Goal: Task Accomplishment & Management: Manage account settings

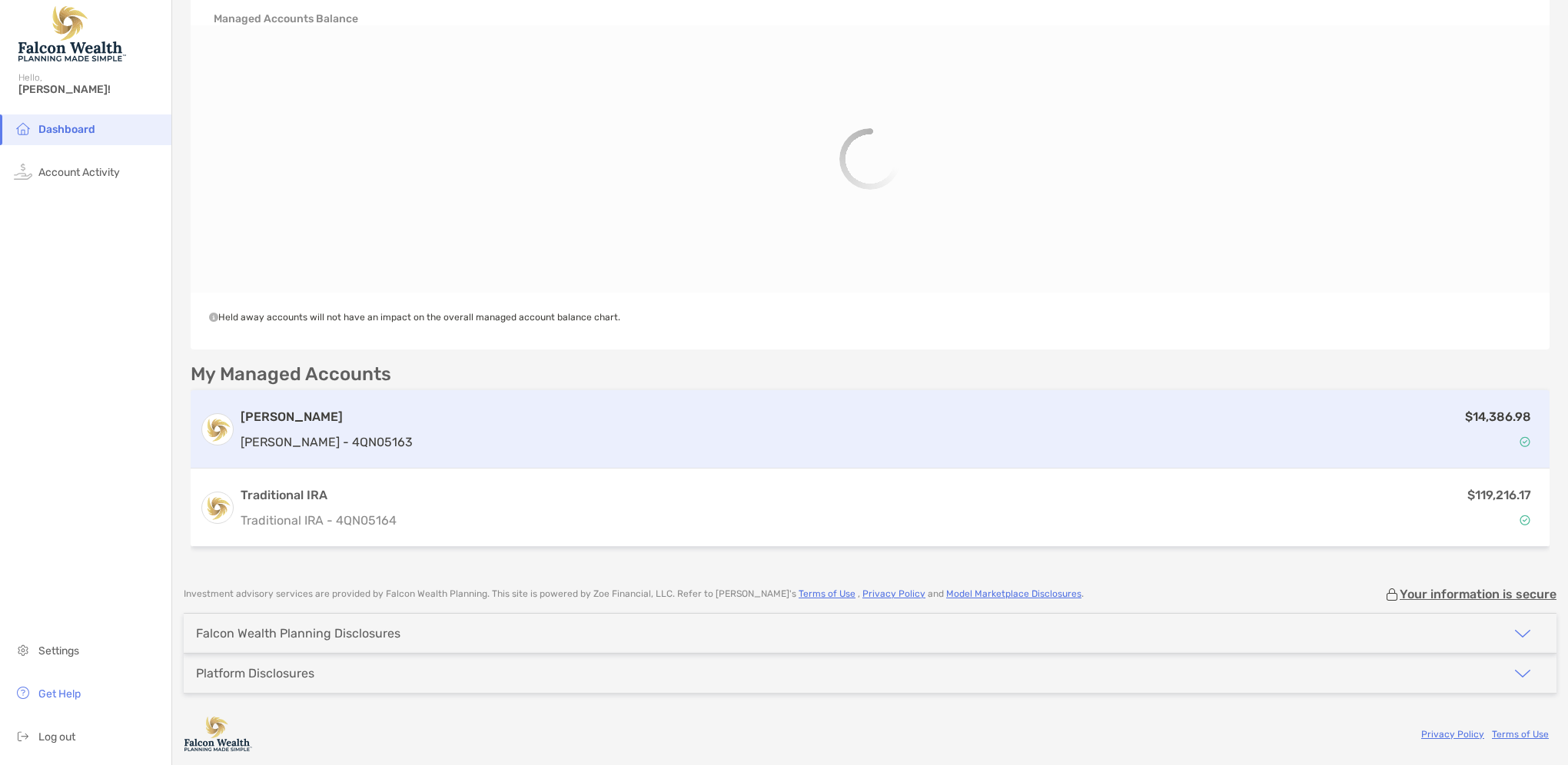
scroll to position [84, 0]
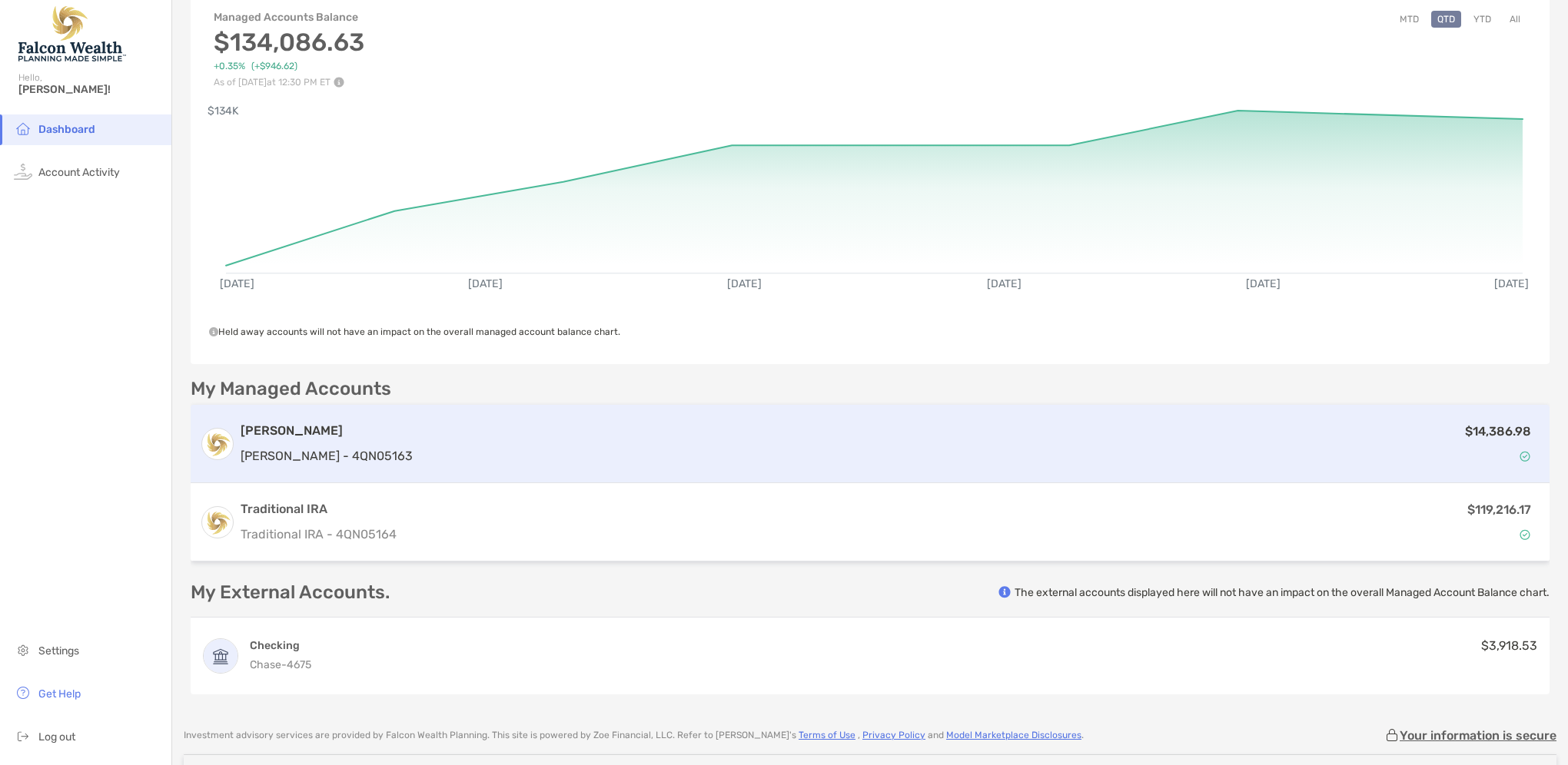
click at [291, 452] on p "Roth IRA - 4QN05163" at bounding box center [327, 455] width 172 height 19
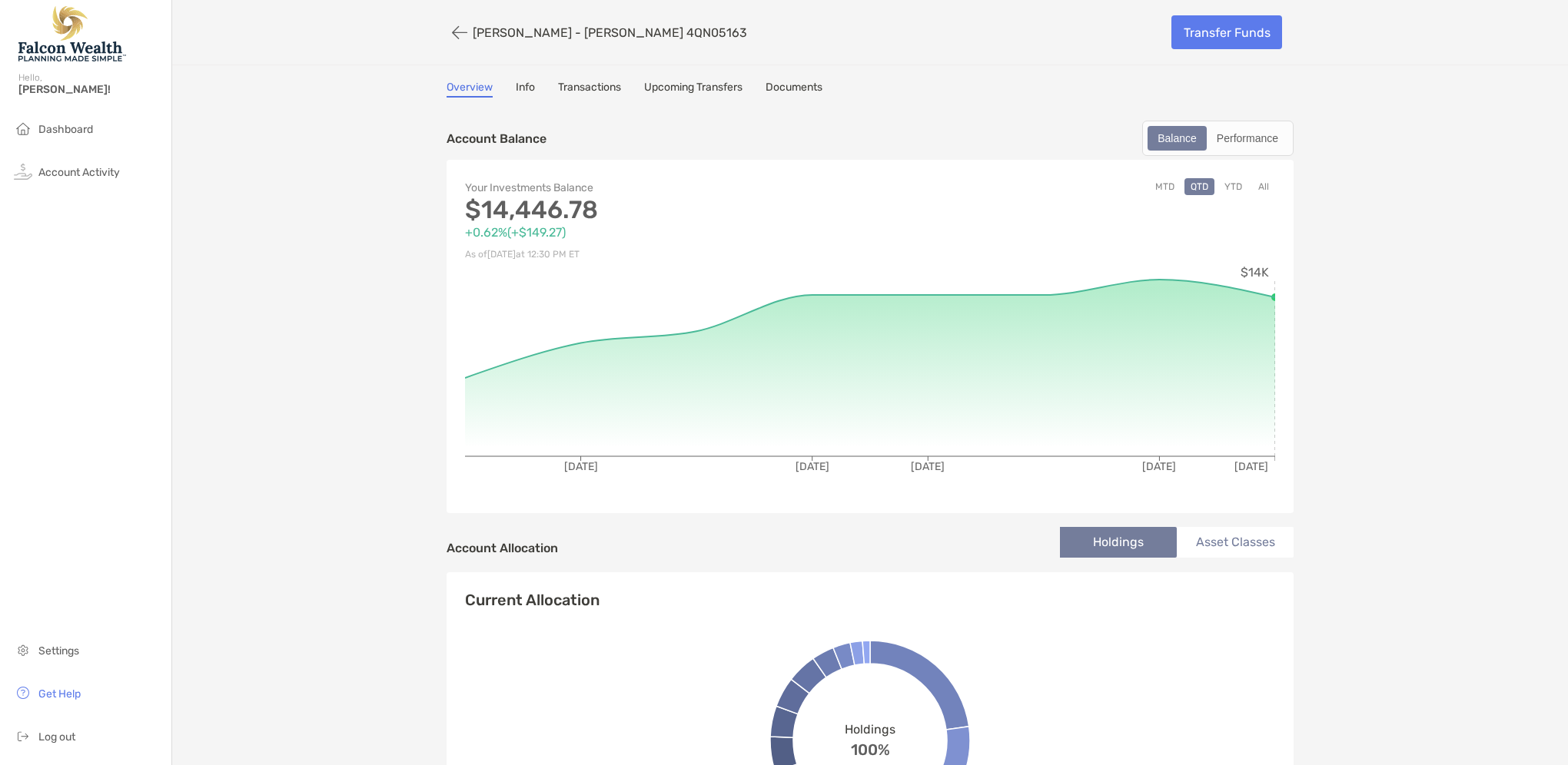
click at [683, 88] on link "Upcoming Transfers" at bounding box center [693, 89] width 99 height 17
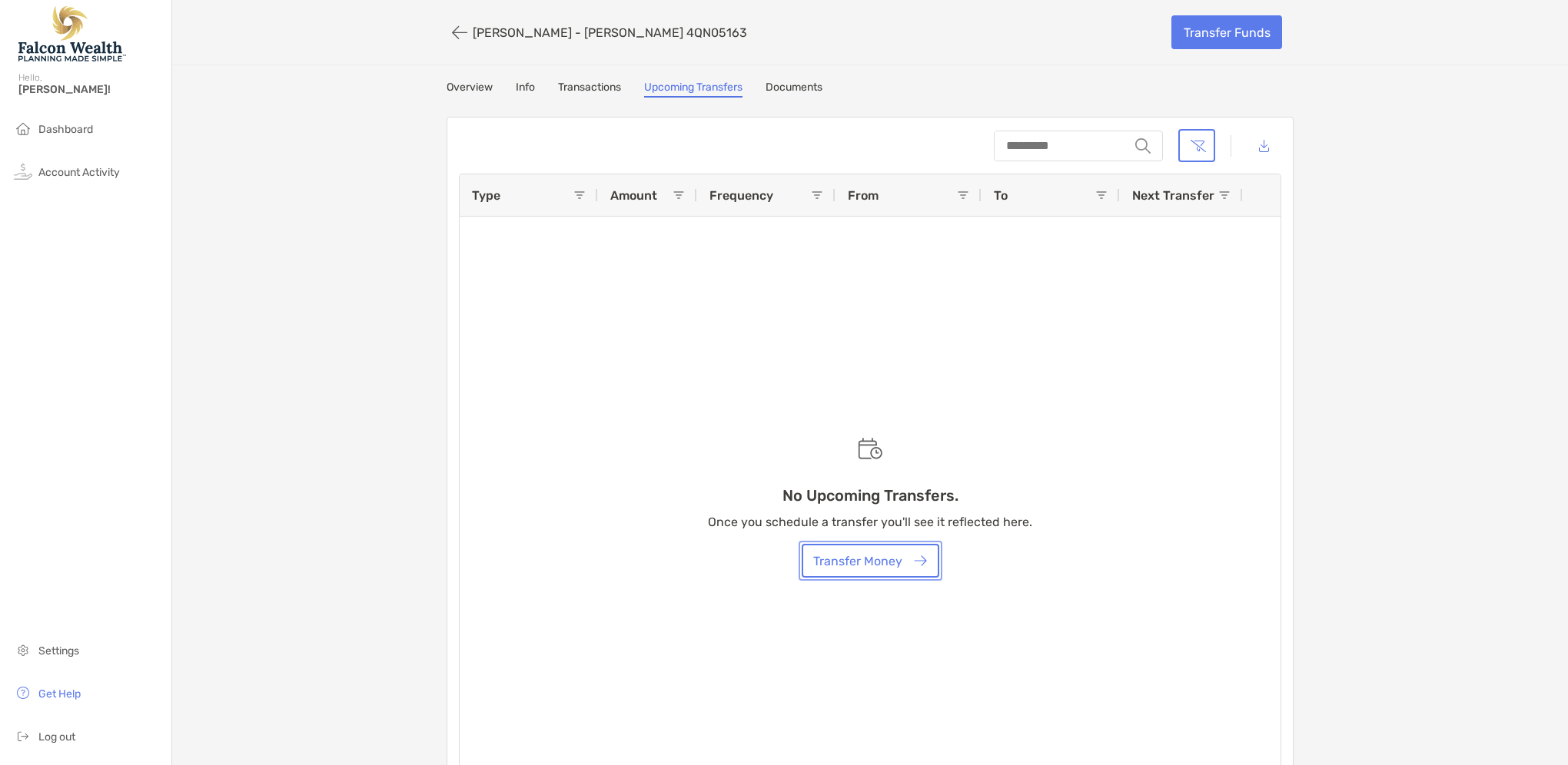
click at [867, 558] on button "Transfer Money" at bounding box center [870, 561] width 137 height 34
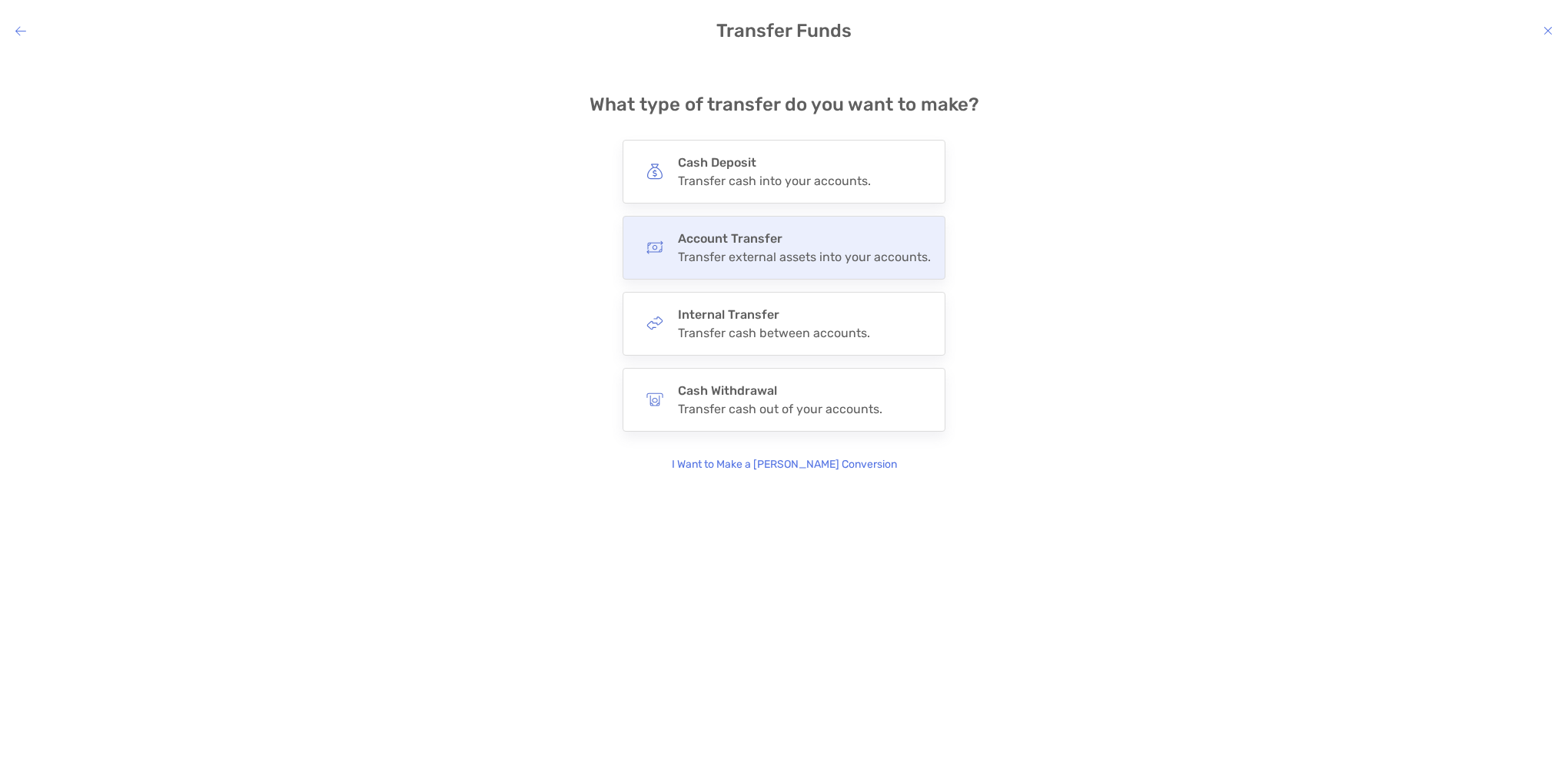
click at [764, 250] on div "Transfer external assets into your accounts." at bounding box center [805, 257] width 253 height 14
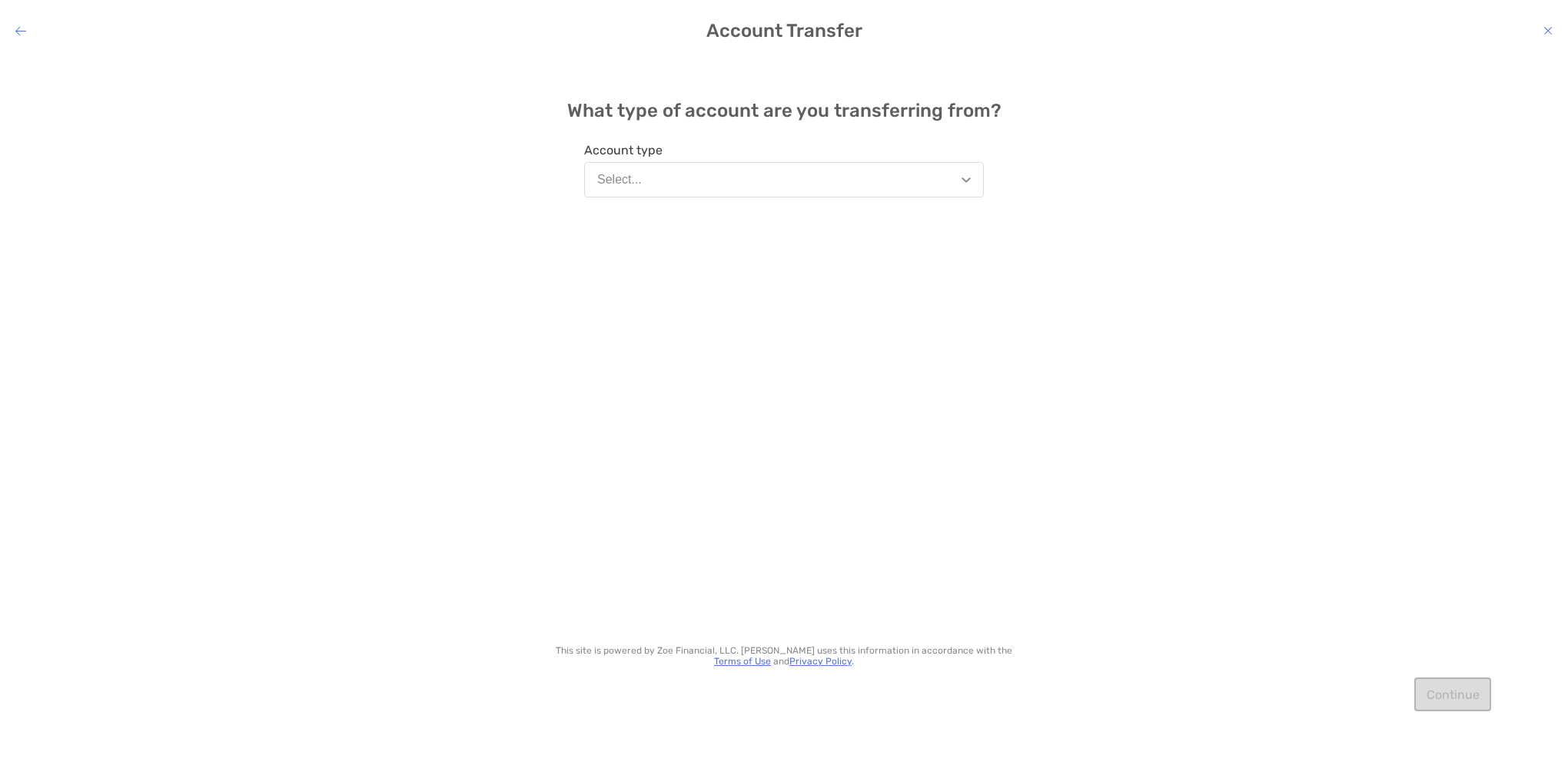
click at [938, 183] on button "Select..." at bounding box center [783, 180] width 400 height 35
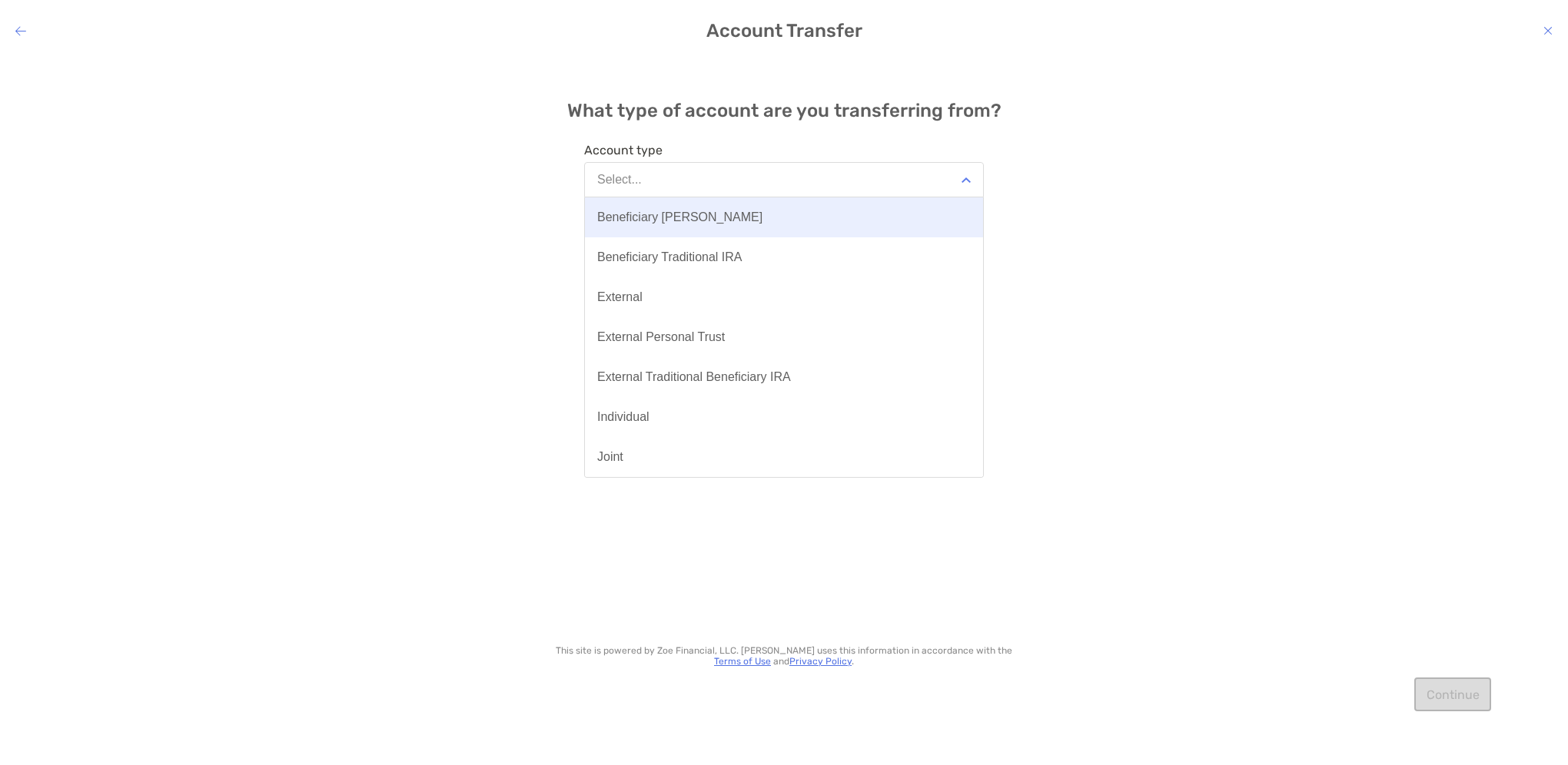
click at [708, 213] on div "Beneficiary Roth IRA" at bounding box center [680, 216] width 165 height 13
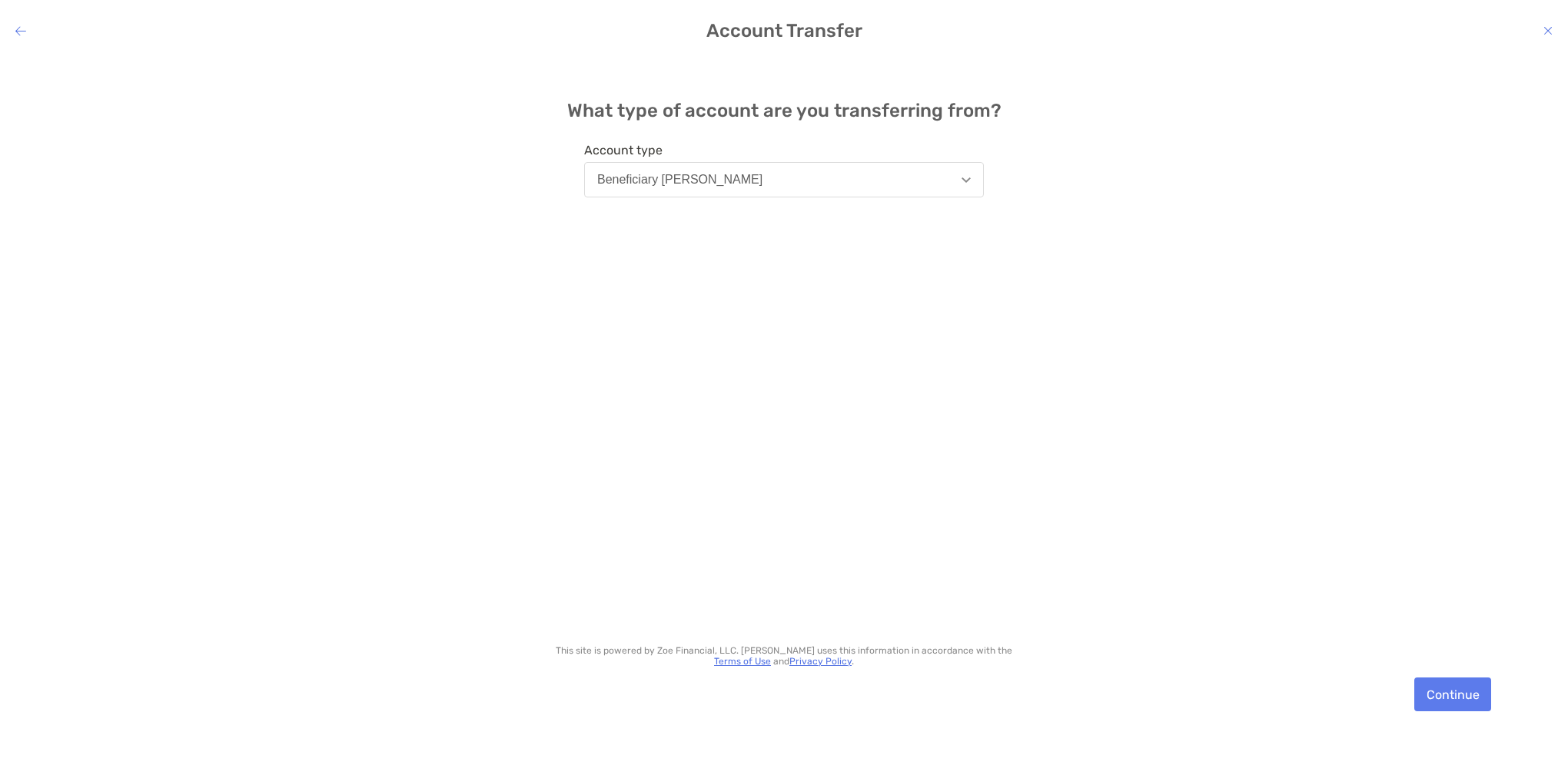
click at [954, 186] on button "Beneficiary [PERSON_NAME]" at bounding box center [783, 180] width 400 height 35
click at [708, 178] on div "Beneficiary [PERSON_NAME]" at bounding box center [680, 180] width 165 height 13
click at [701, 176] on div "Beneficiary [PERSON_NAME]" at bounding box center [680, 180] width 165 height 13
click at [1453, 699] on button "Continue" at bounding box center [1453, 695] width 77 height 34
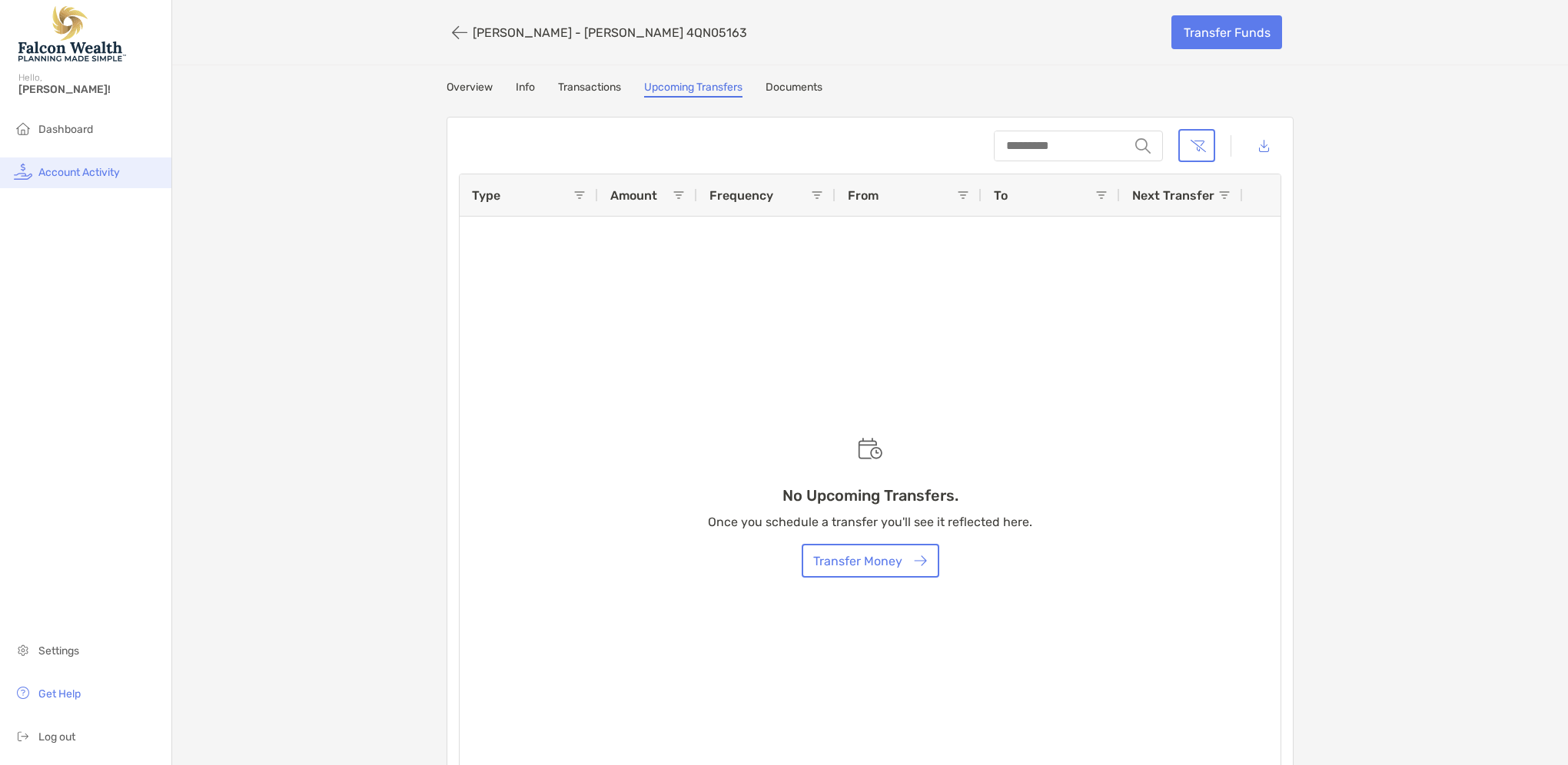
click at [104, 168] on span "Account Activity" at bounding box center [79, 172] width 82 height 13
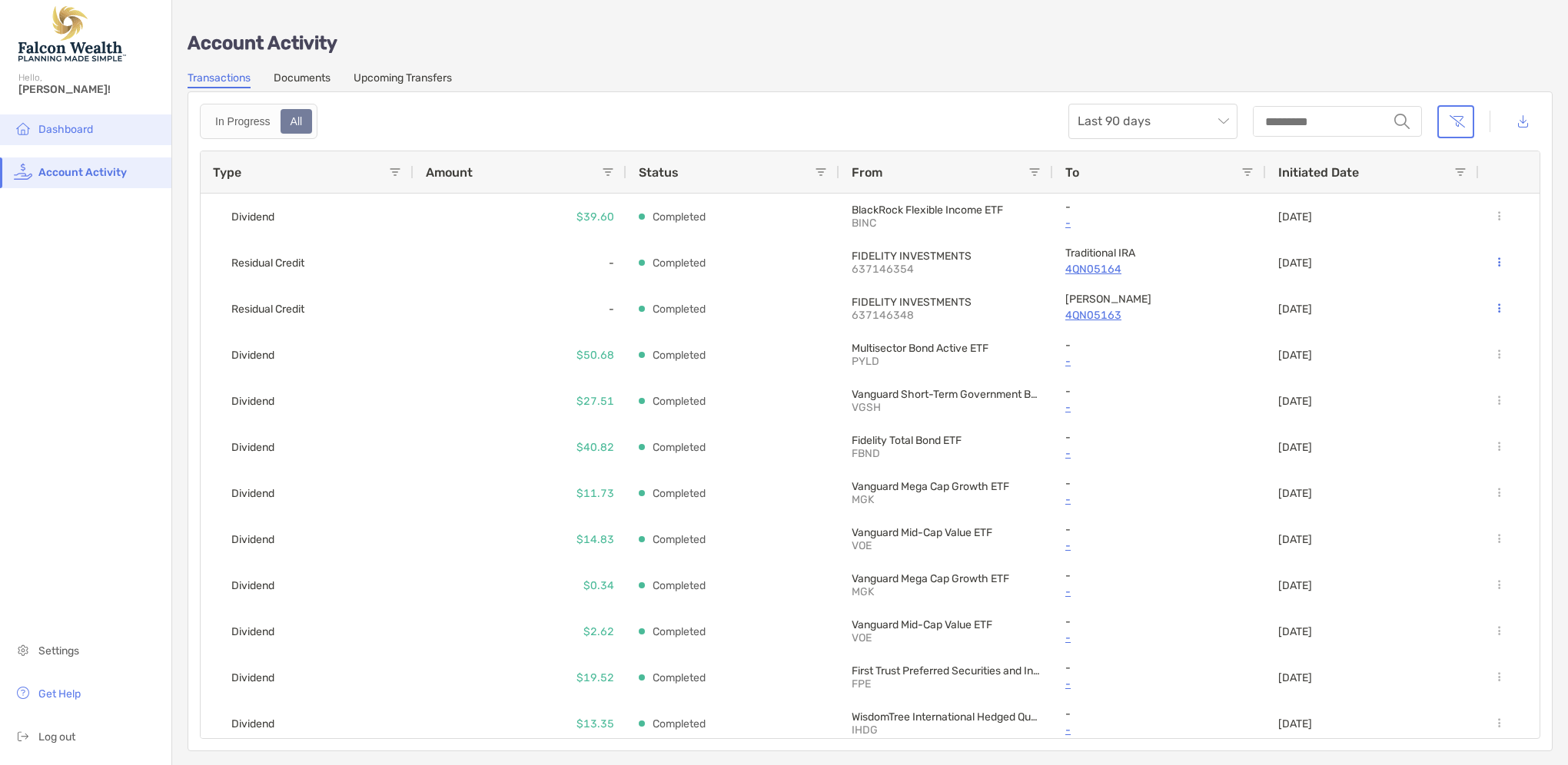
click at [61, 129] on span "Dashboard" at bounding box center [66, 129] width 55 height 13
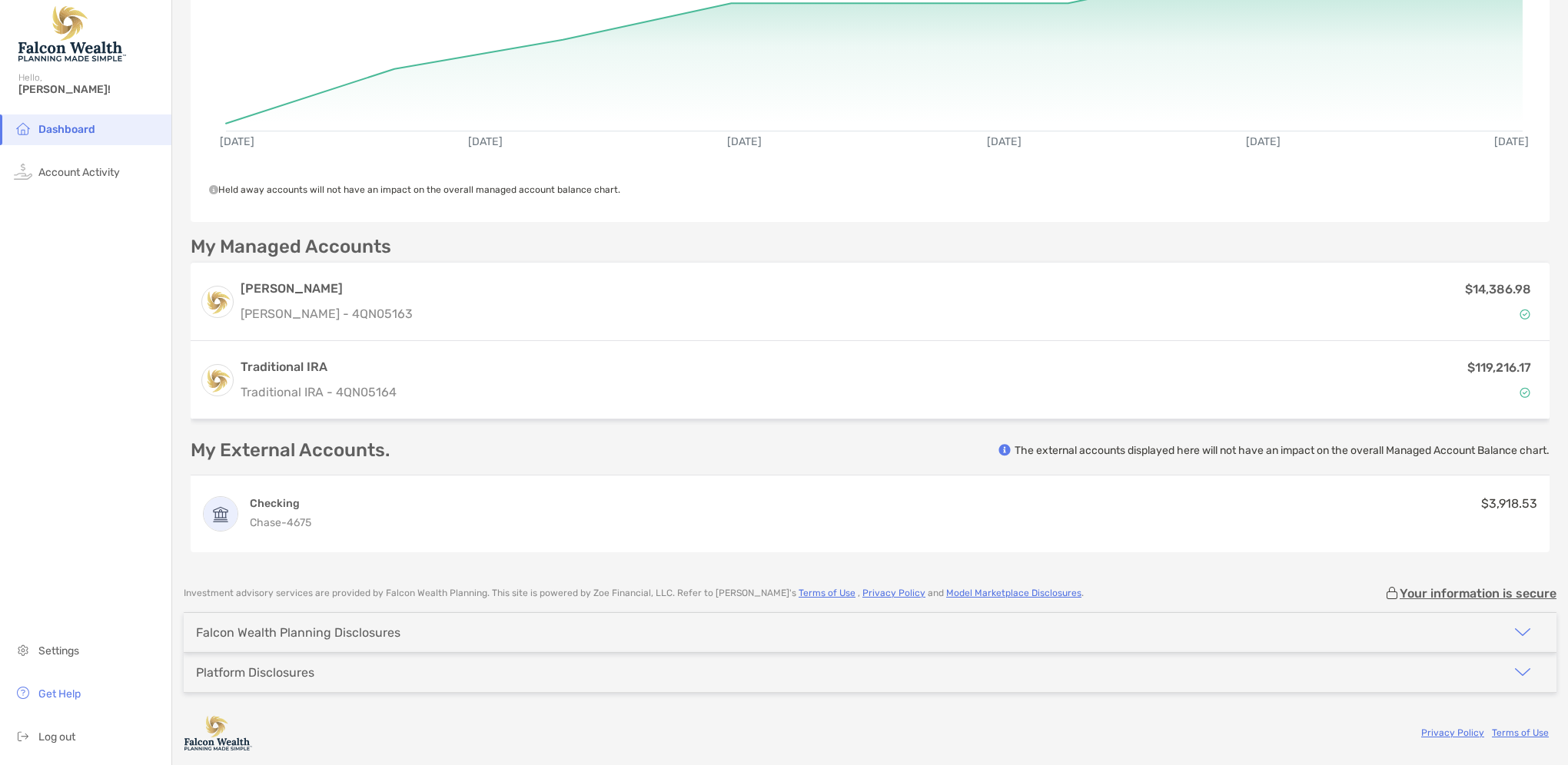
scroll to position [226, 0]
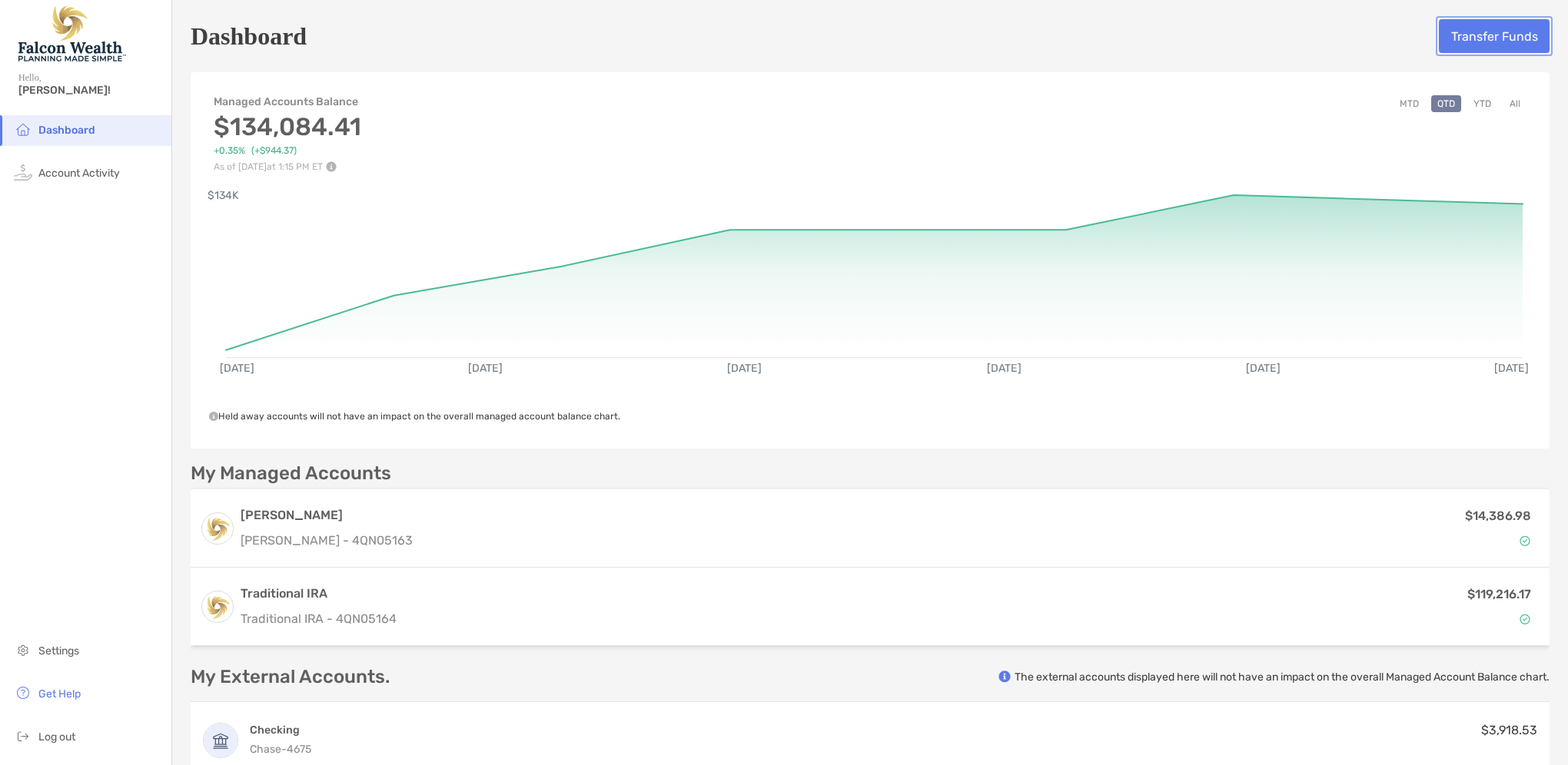
click at [1454, 32] on button "Transfer Funds" at bounding box center [1493, 36] width 110 height 34
click at [1479, 29] on button "Transfer Funds" at bounding box center [1493, 36] width 110 height 34
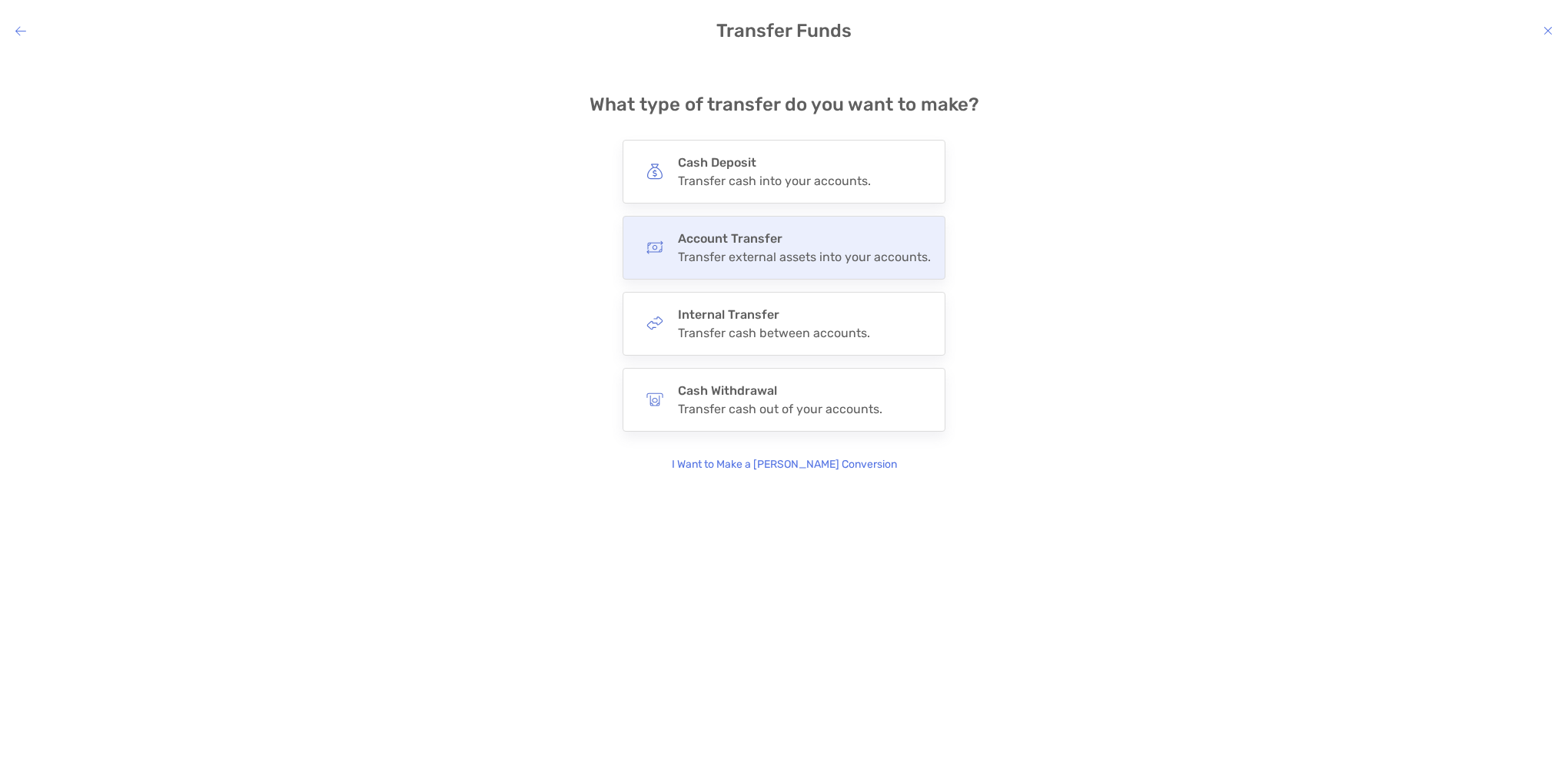
click at [746, 255] on div "Transfer external assets into your accounts." at bounding box center [805, 257] width 253 height 14
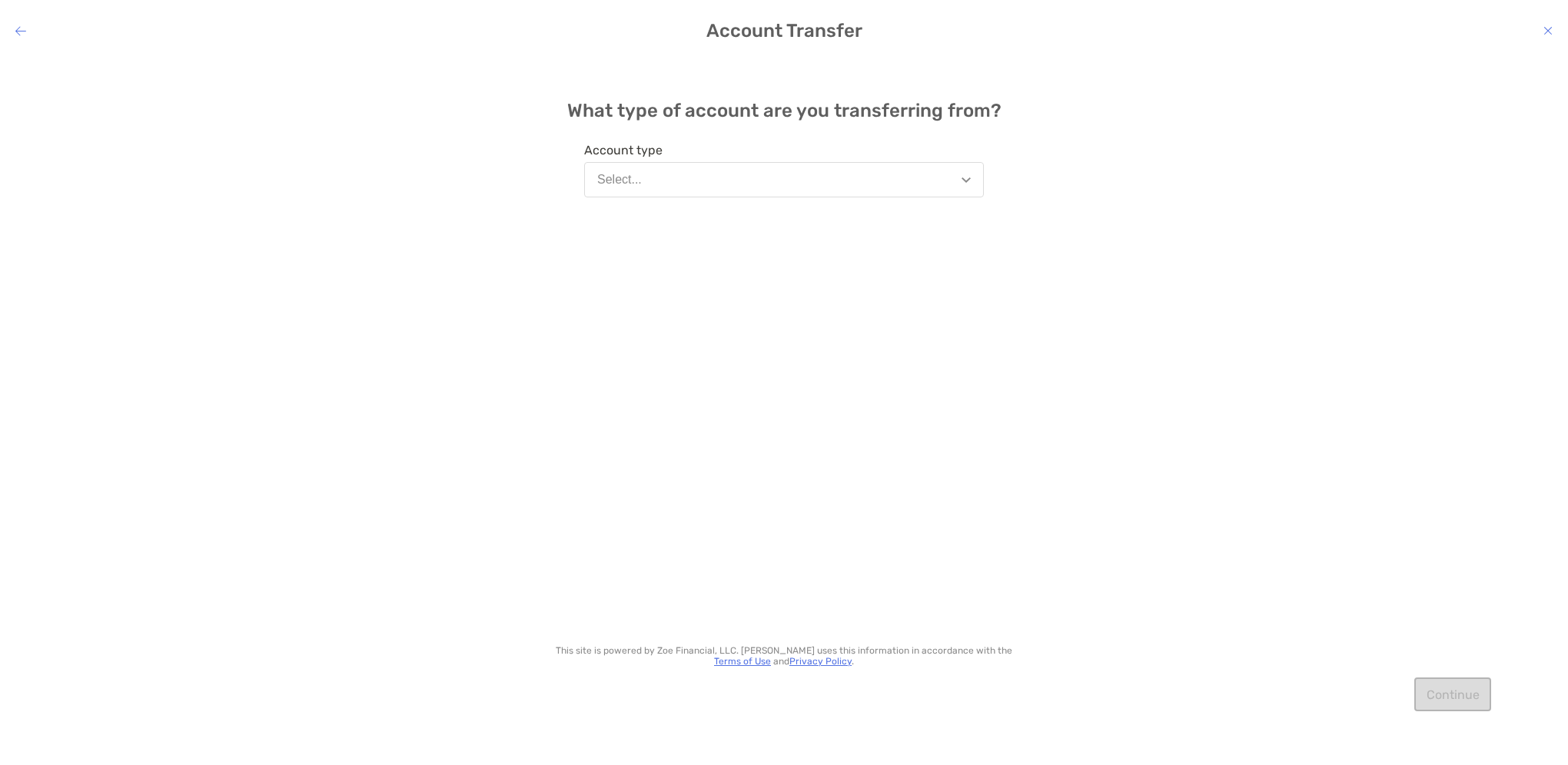
click at [888, 189] on button "Select..." at bounding box center [783, 180] width 400 height 35
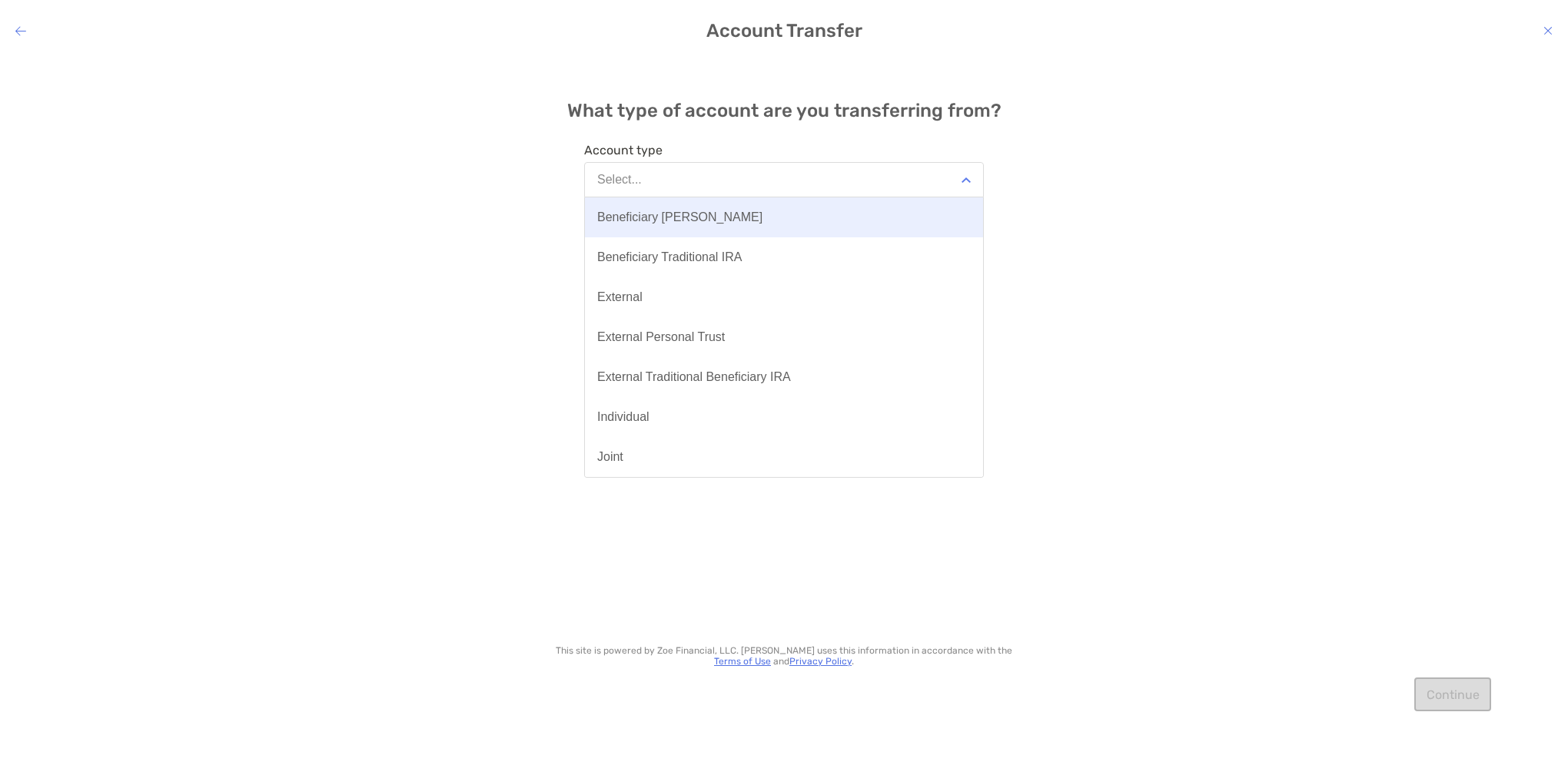
click at [704, 216] on div "Beneficiary Roth IRA" at bounding box center [680, 216] width 165 height 13
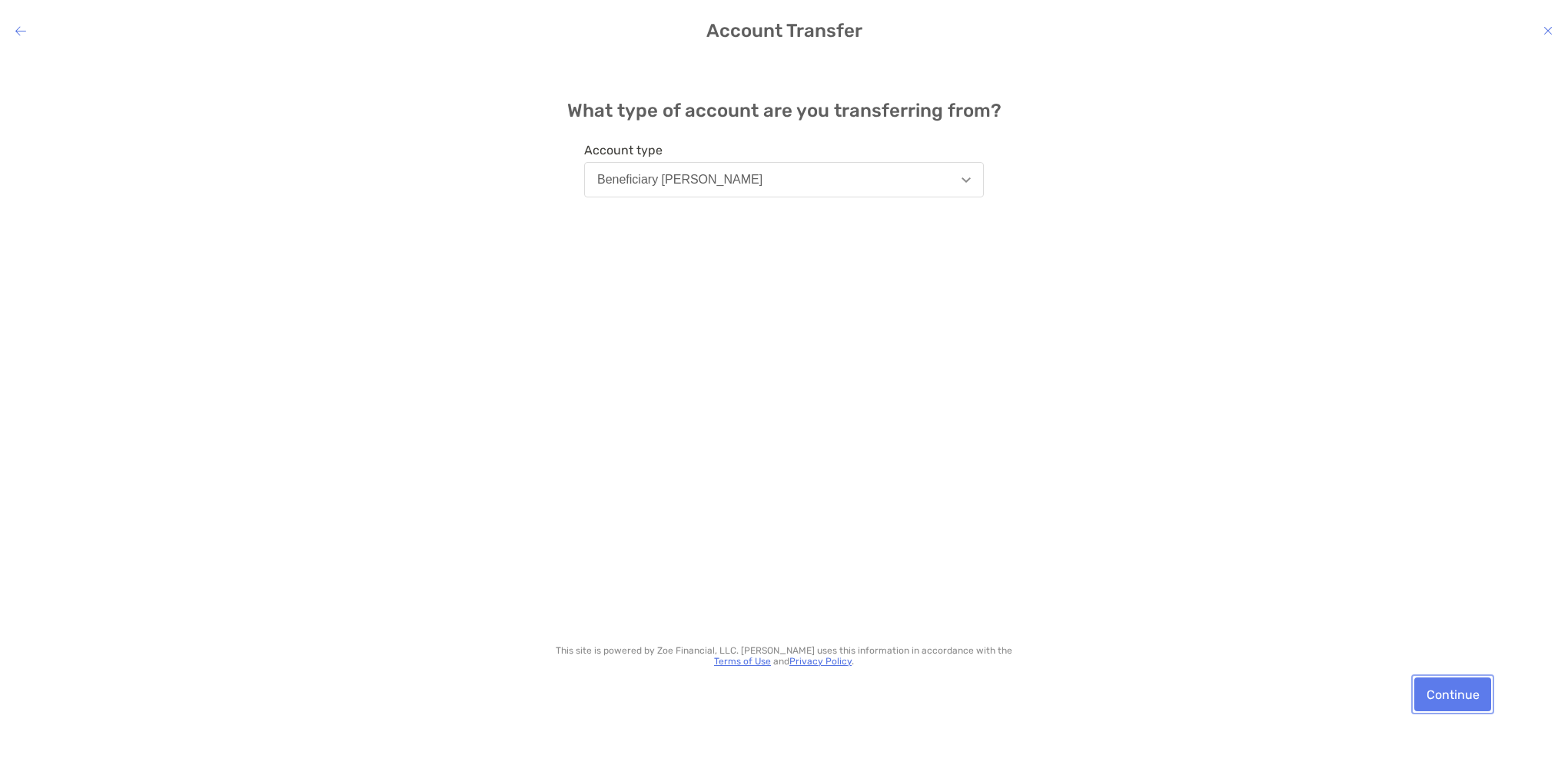
click at [1458, 696] on button "Continue" at bounding box center [1453, 695] width 77 height 34
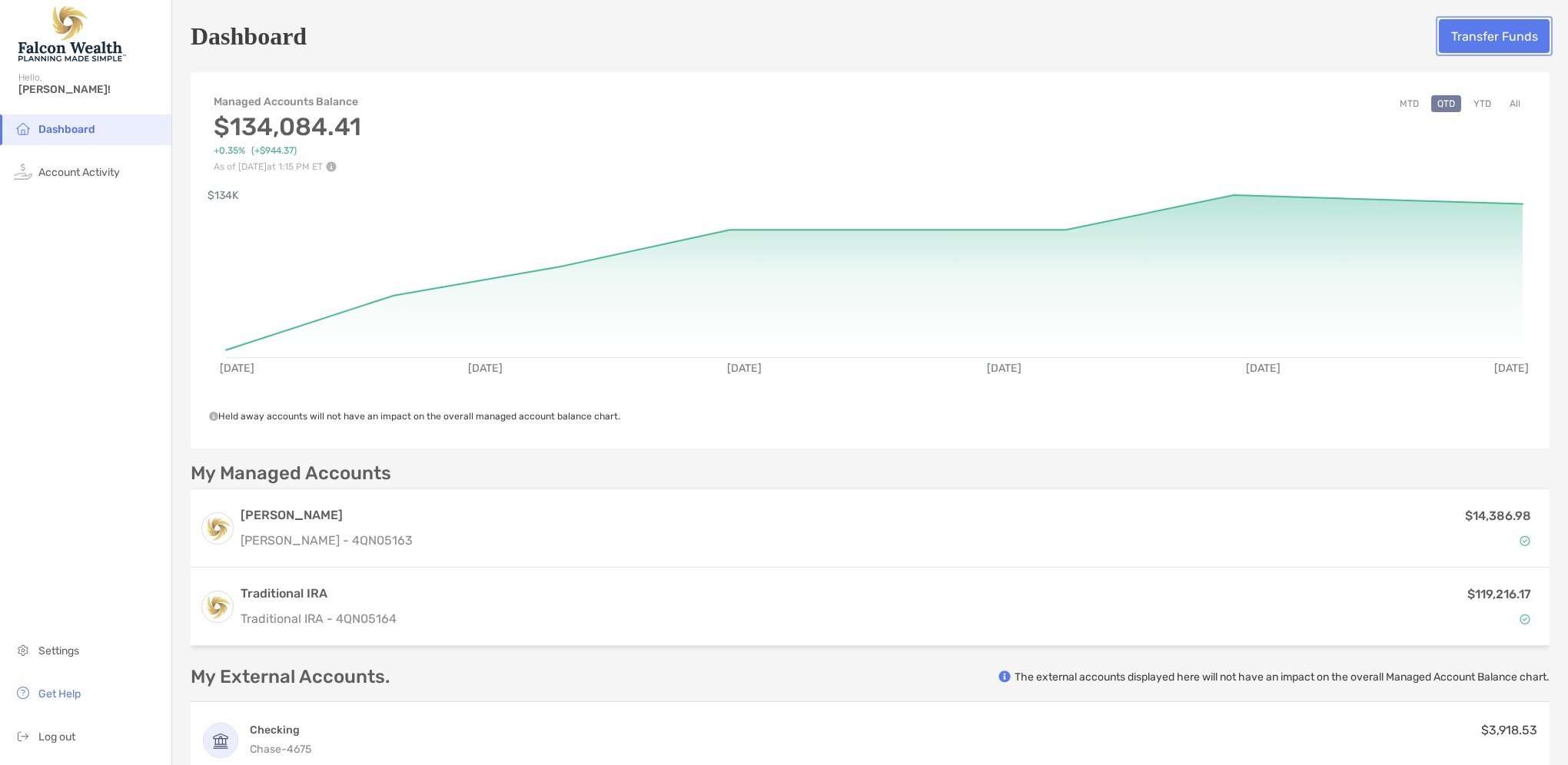
click at [1482, 28] on button "Transfer Funds" at bounding box center [1493, 36] width 110 height 34
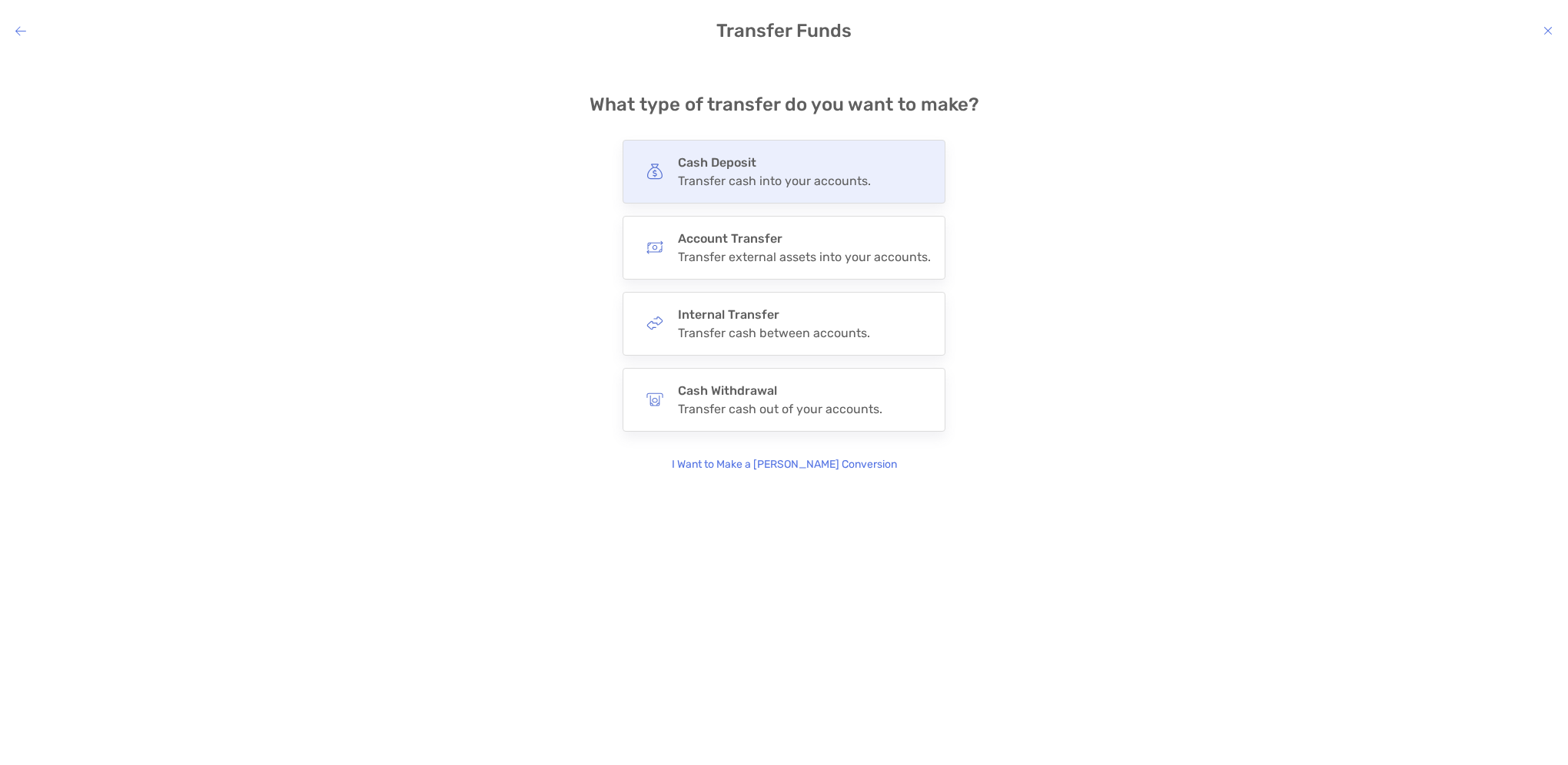
click at [787, 182] on div "Transfer cash into your accounts." at bounding box center [774, 180] width 193 height 14
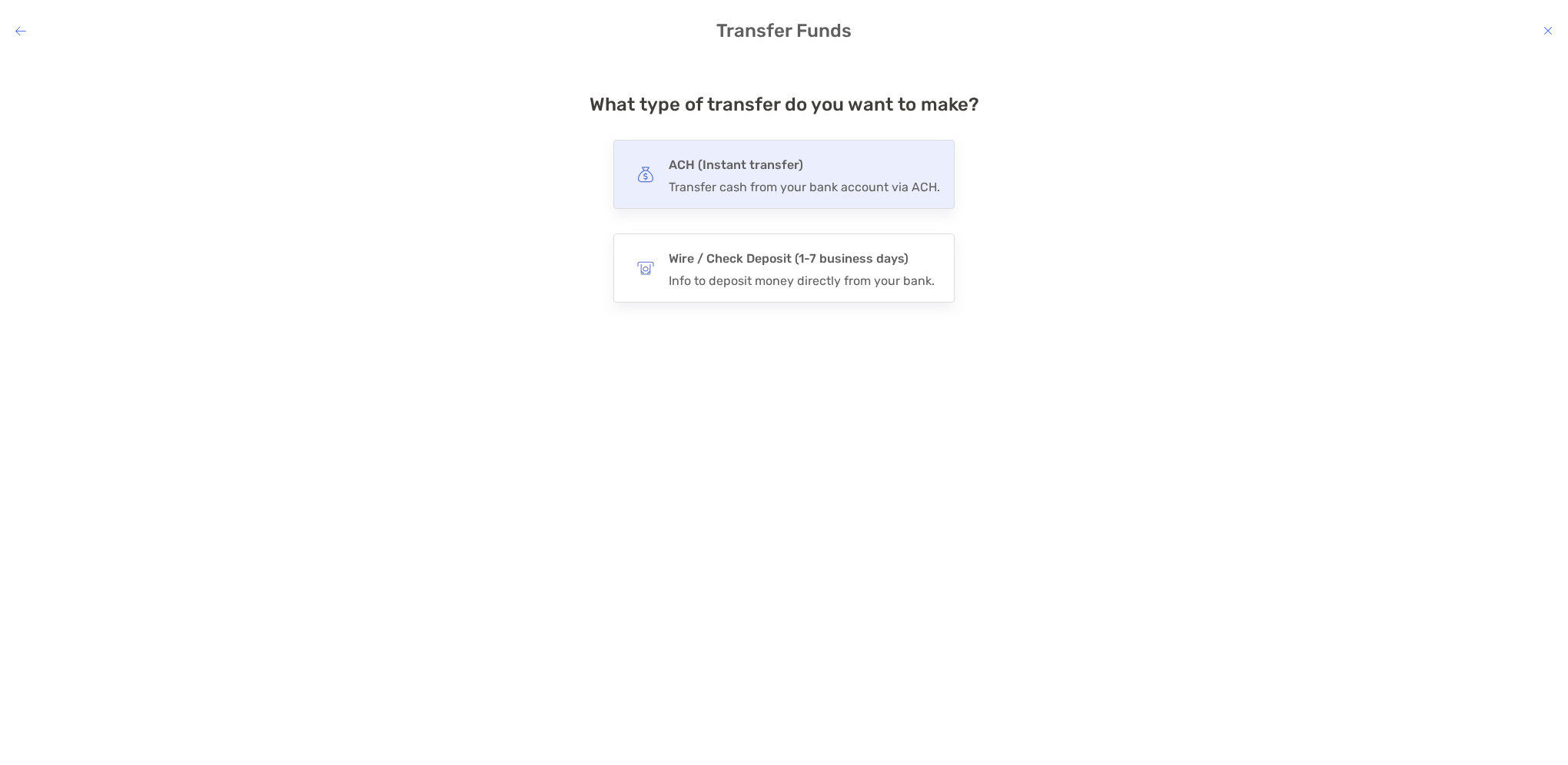
click at [840, 188] on div "Transfer cash from your bank account via ACH." at bounding box center [805, 187] width 271 height 14
click at [0, 0] on input "***" at bounding box center [0, 0] width 0 height 0
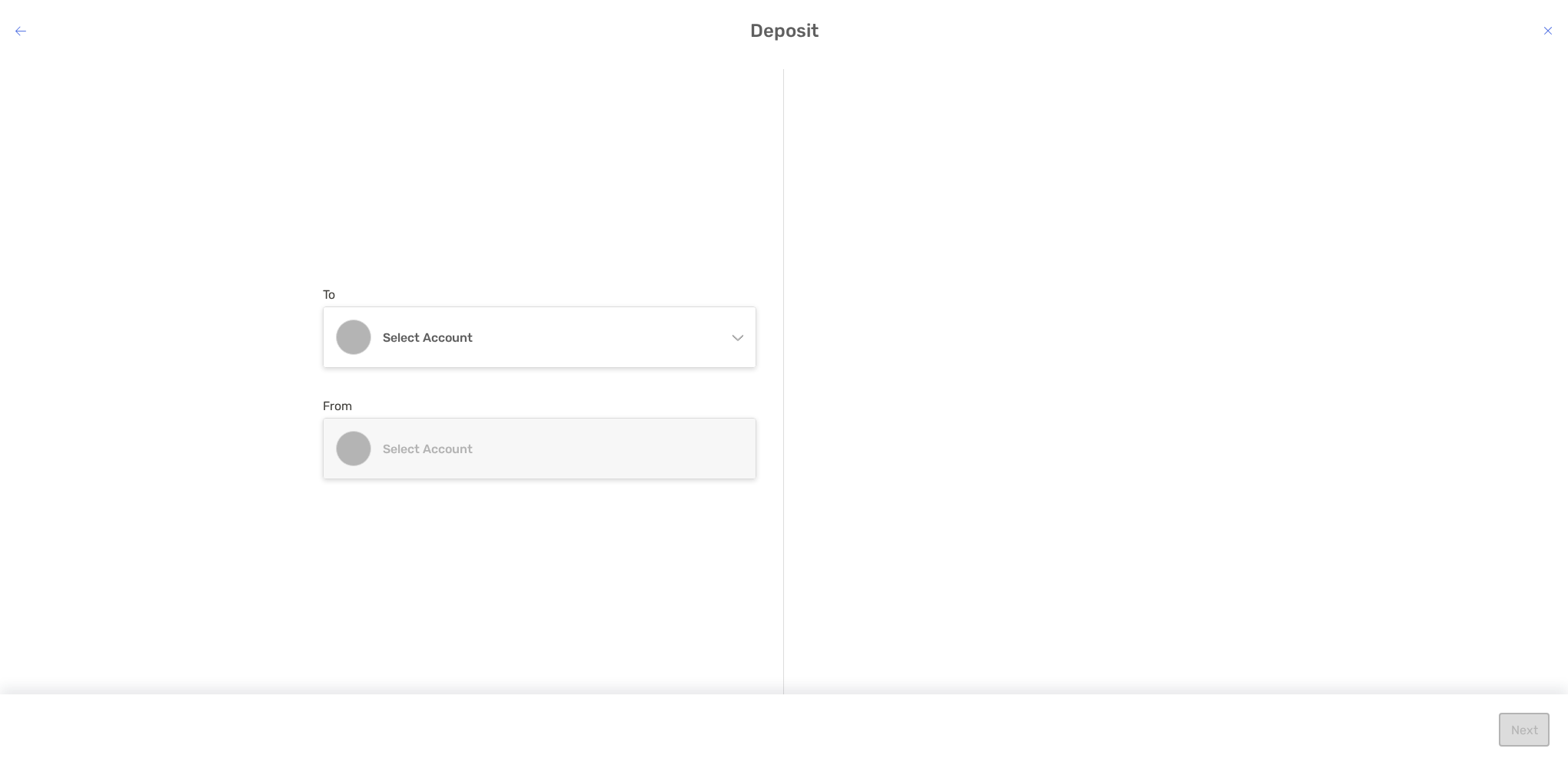
click at [734, 341] on icon "modal" at bounding box center [737, 335] width 13 height 13
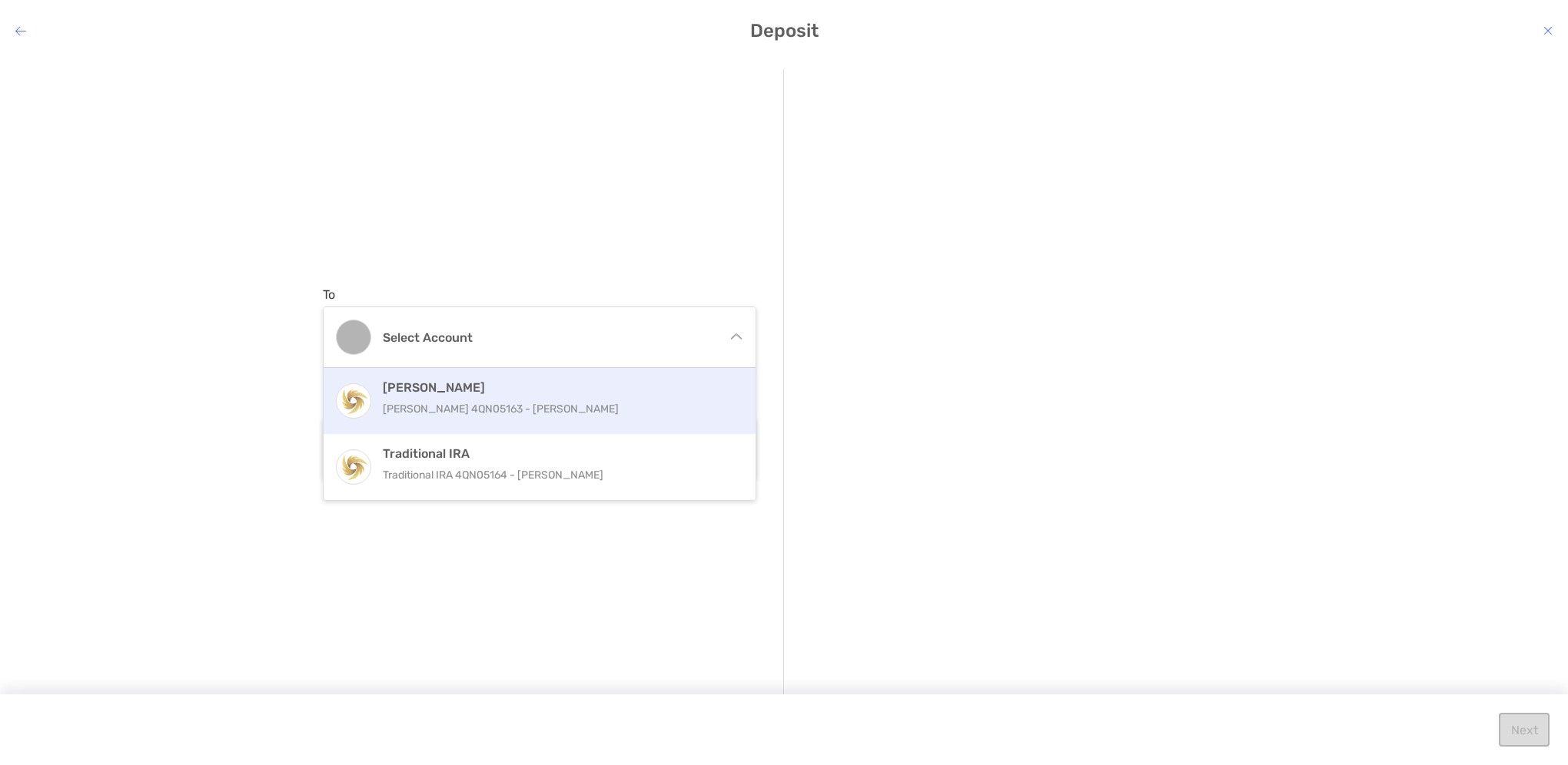
click at [440, 398] on div "Roth IRA Roth IRA 4QN05163 - SUSAN KEITHLY" at bounding box center [556, 401] width 347 height 41
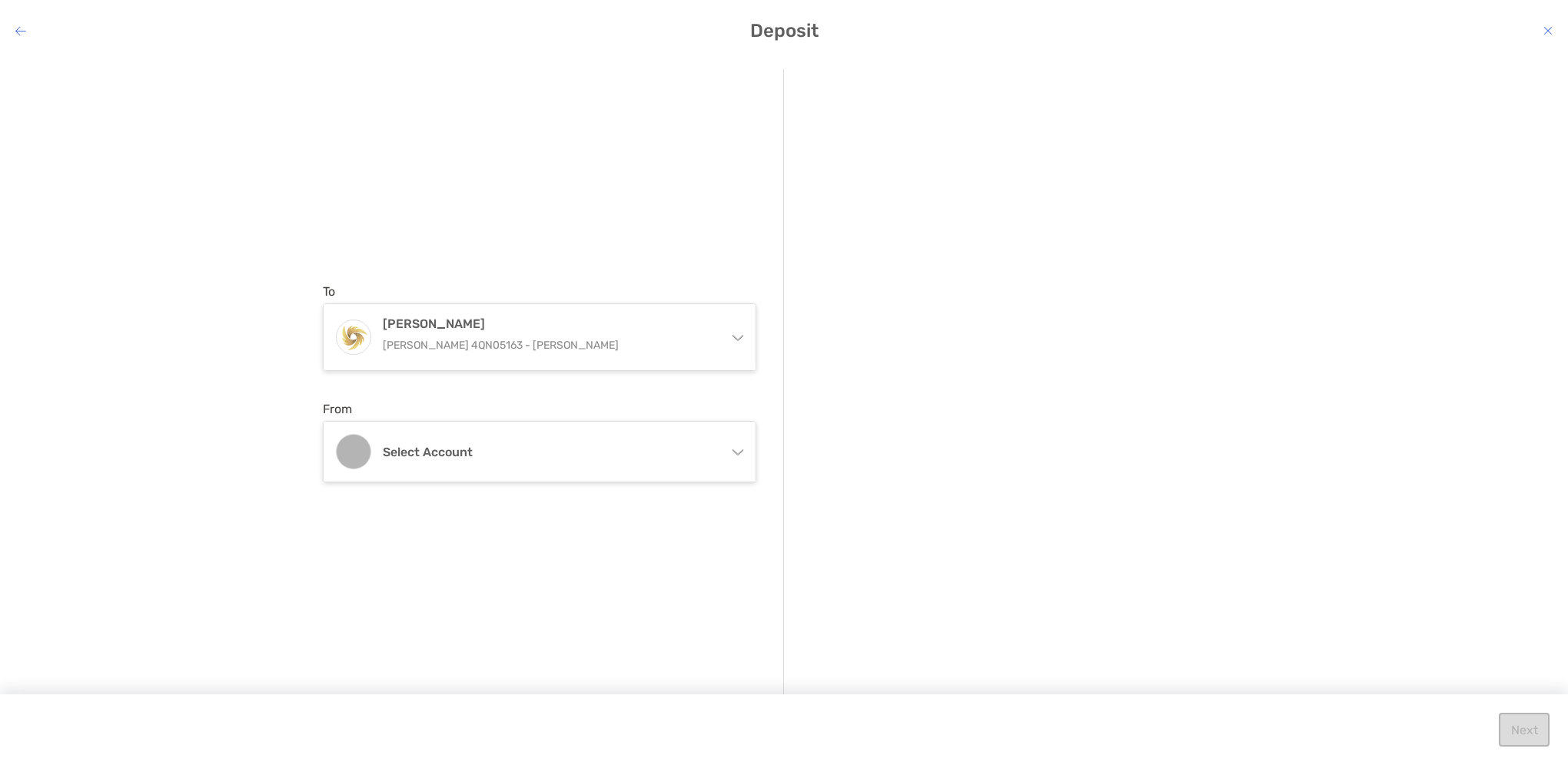
click at [739, 450] on icon "modal" at bounding box center [737, 450] width 13 height 13
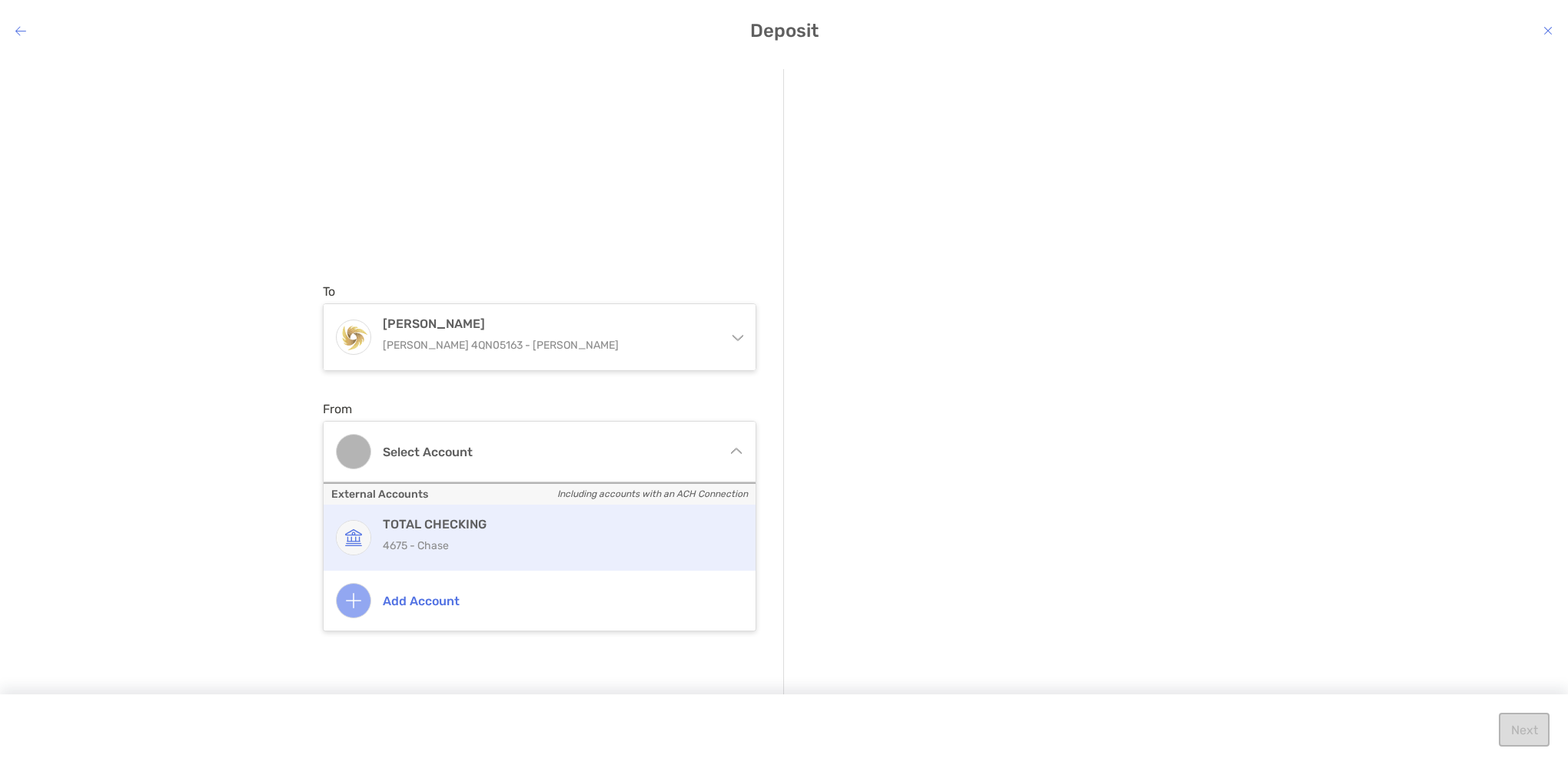
click at [449, 526] on h4 "TOTAL CHECKING" at bounding box center [556, 524] width 347 height 14
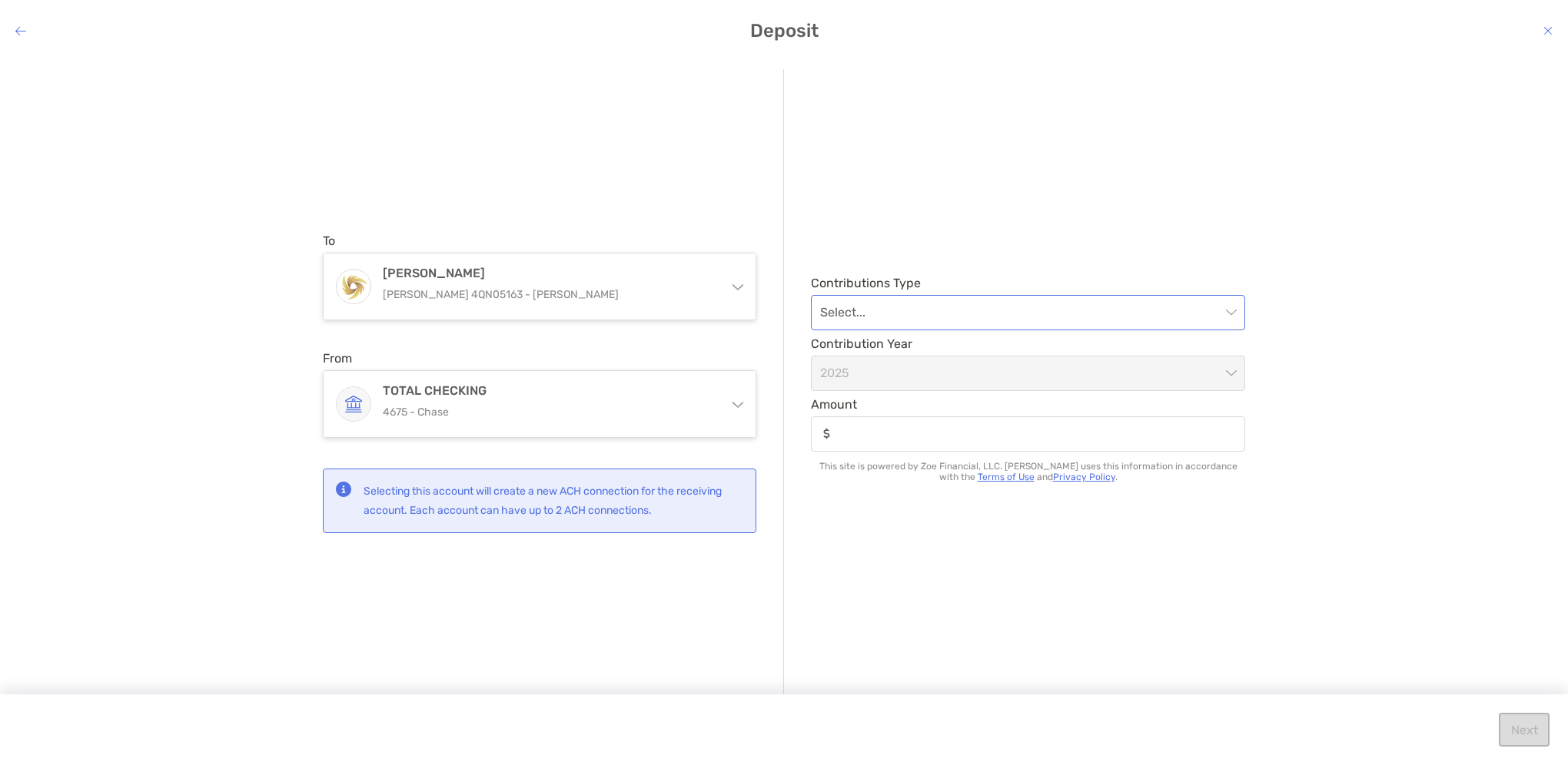
click at [1202, 310] on input "modal" at bounding box center [1020, 312] width 401 height 34
click at [1200, 310] on input "modal" at bounding box center [1020, 312] width 401 height 34
click at [859, 437] on input "Amount" at bounding box center [1040, 434] width 407 height 13
type input "********"
click at [965, 497] on div "Contributions Type Select... Contribution Year 2025 Amount ******** This site i…" at bounding box center [1014, 383] width 461 height 629
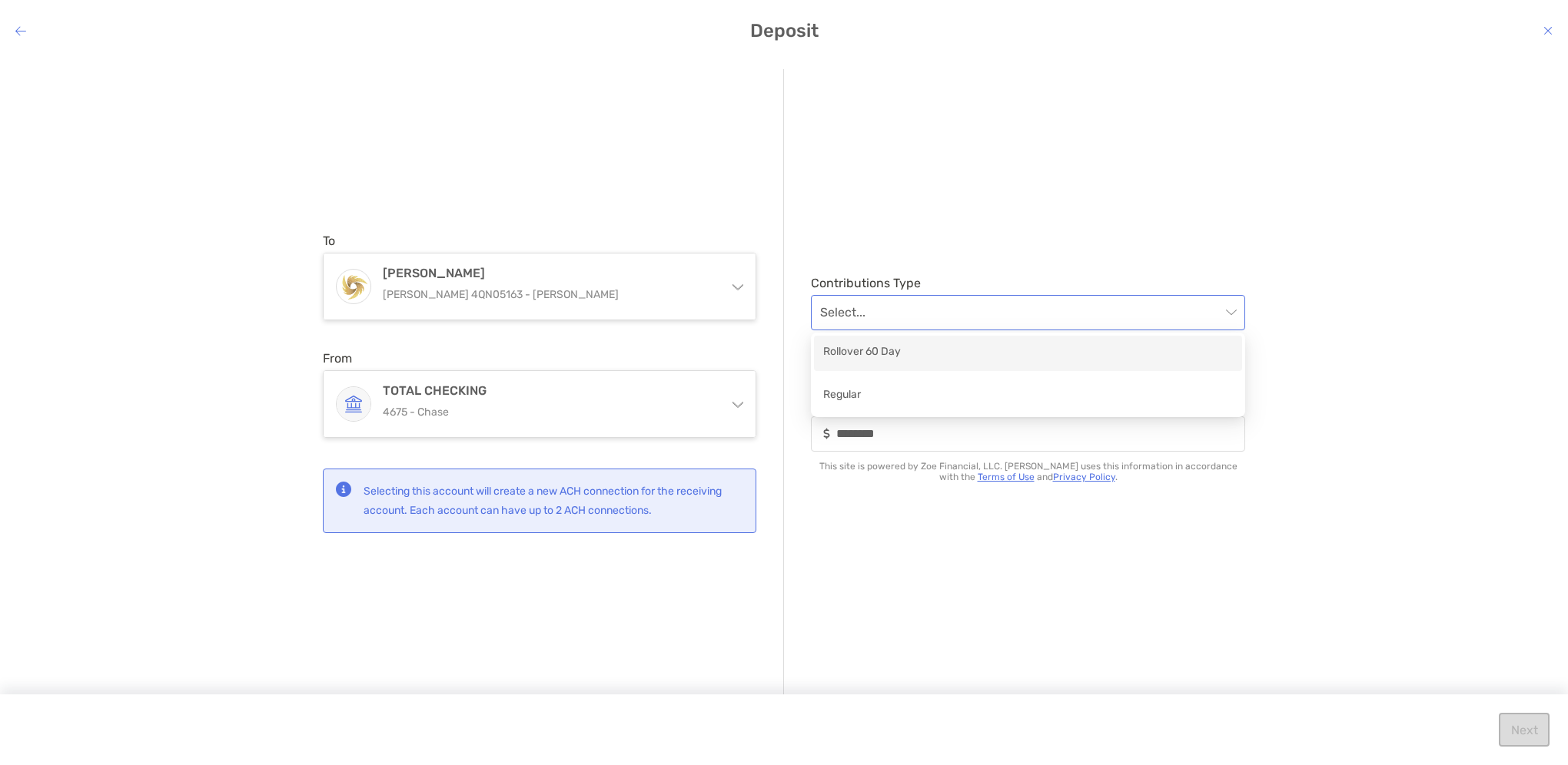
click at [1227, 309] on span "modal" at bounding box center [1027, 312] width 416 height 34
click at [849, 392] on div "Regular" at bounding box center [1028, 395] width 410 height 19
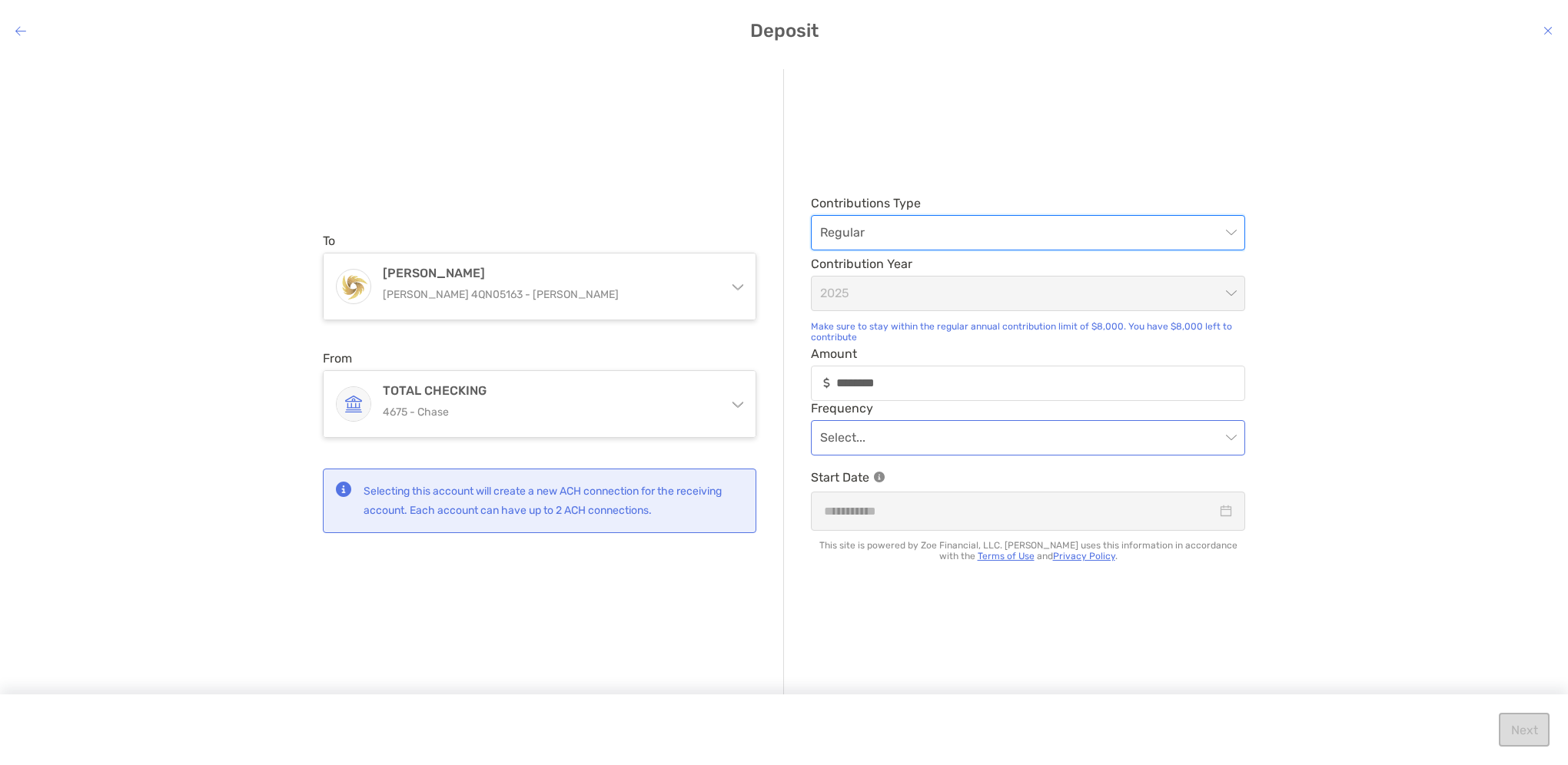
click at [1217, 444] on input "modal" at bounding box center [1020, 438] width 401 height 34
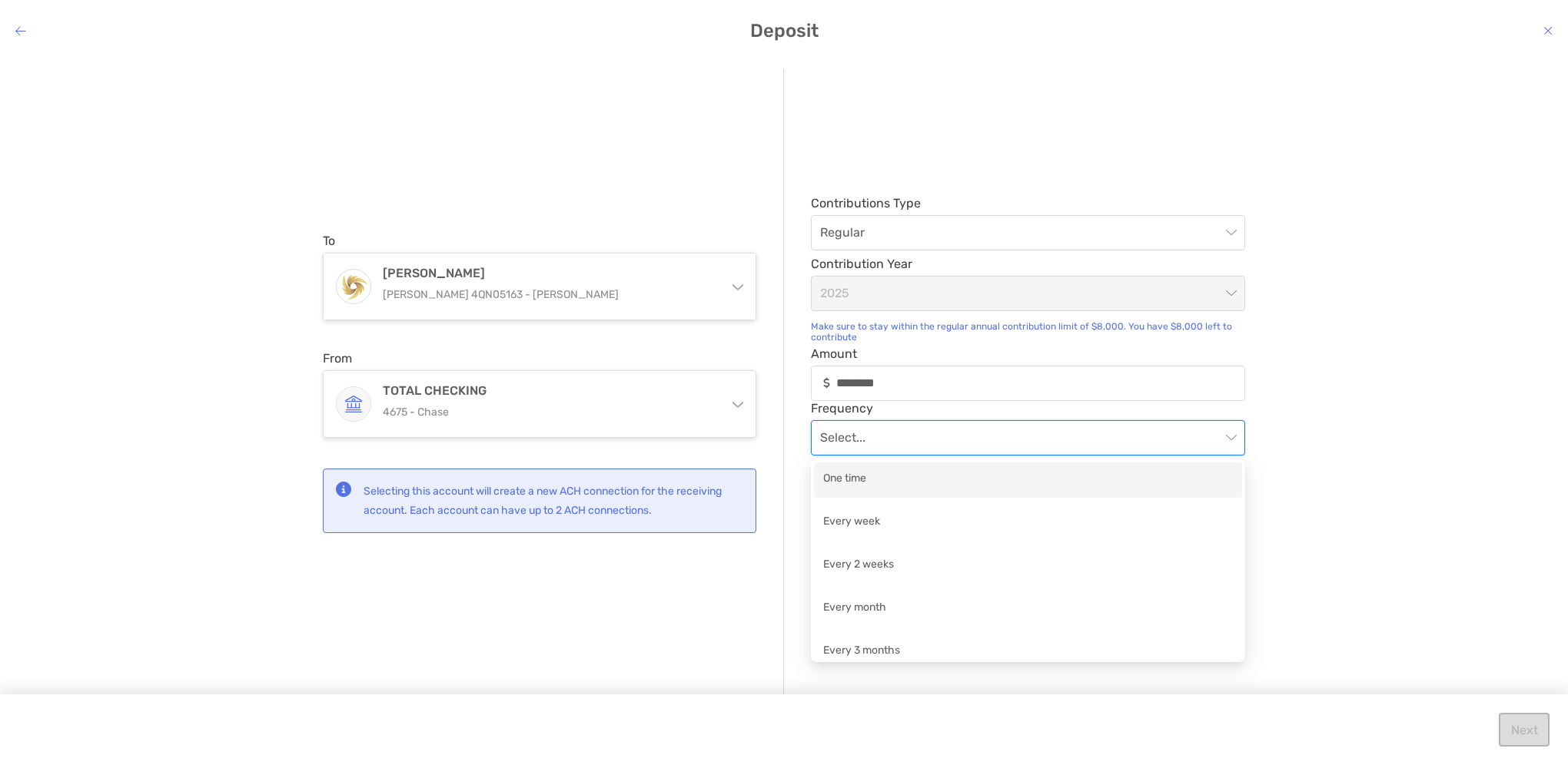
click at [859, 482] on div "One time" at bounding box center [1028, 479] width 410 height 19
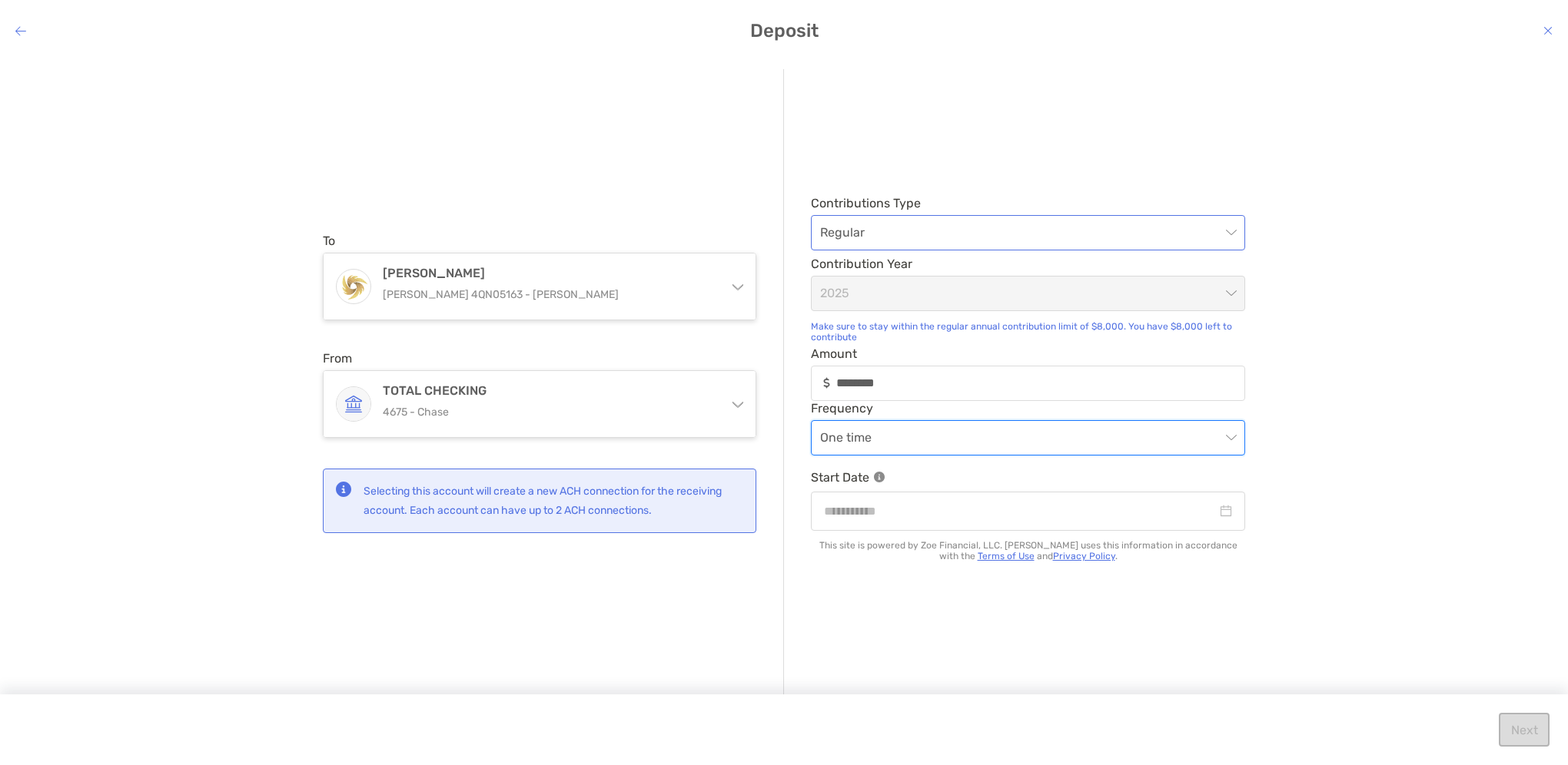
click at [1238, 231] on div "Regular" at bounding box center [1028, 233] width 435 height 35
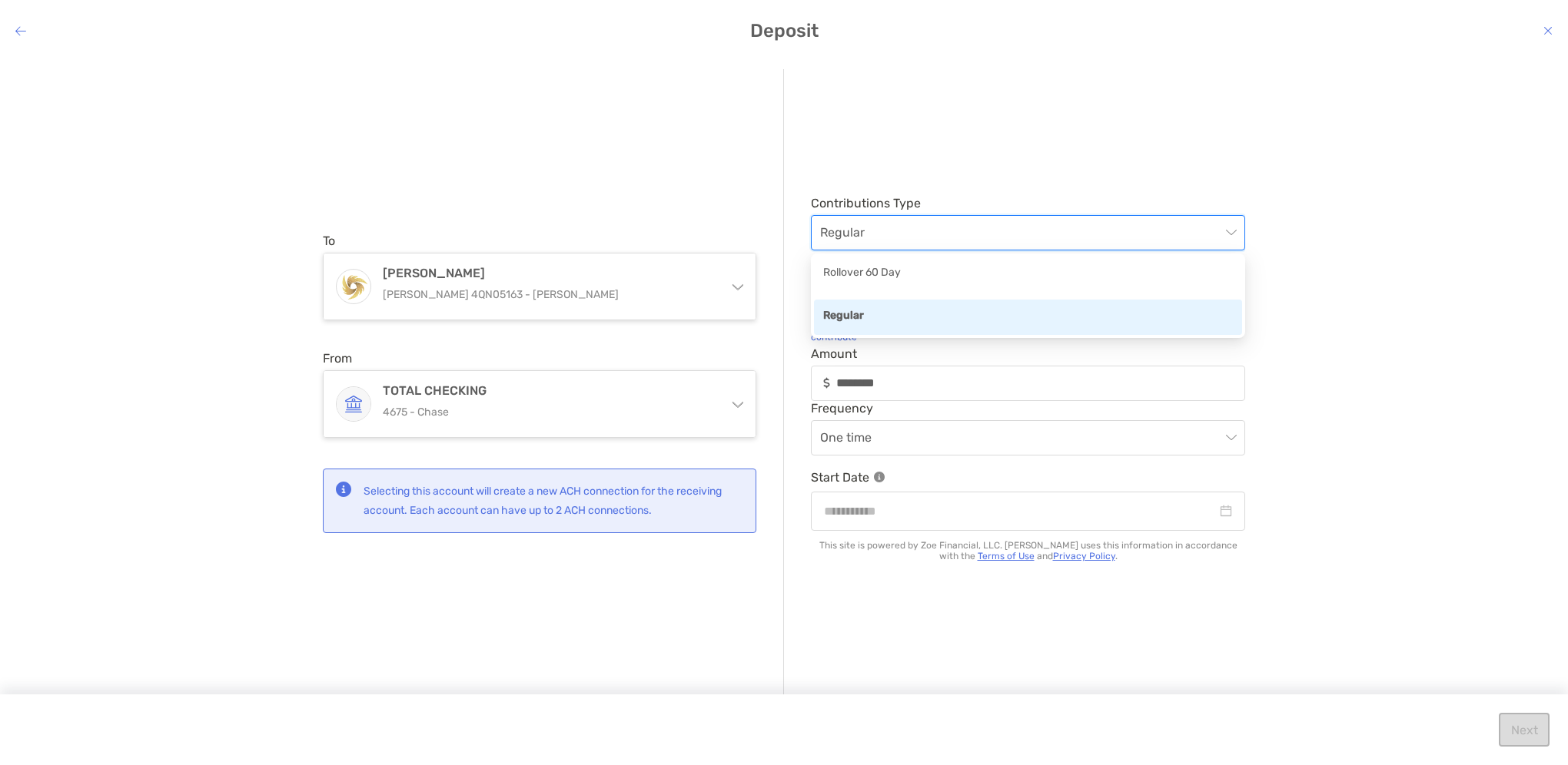
click at [860, 313] on div "Regular" at bounding box center [1028, 316] width 410 height 19
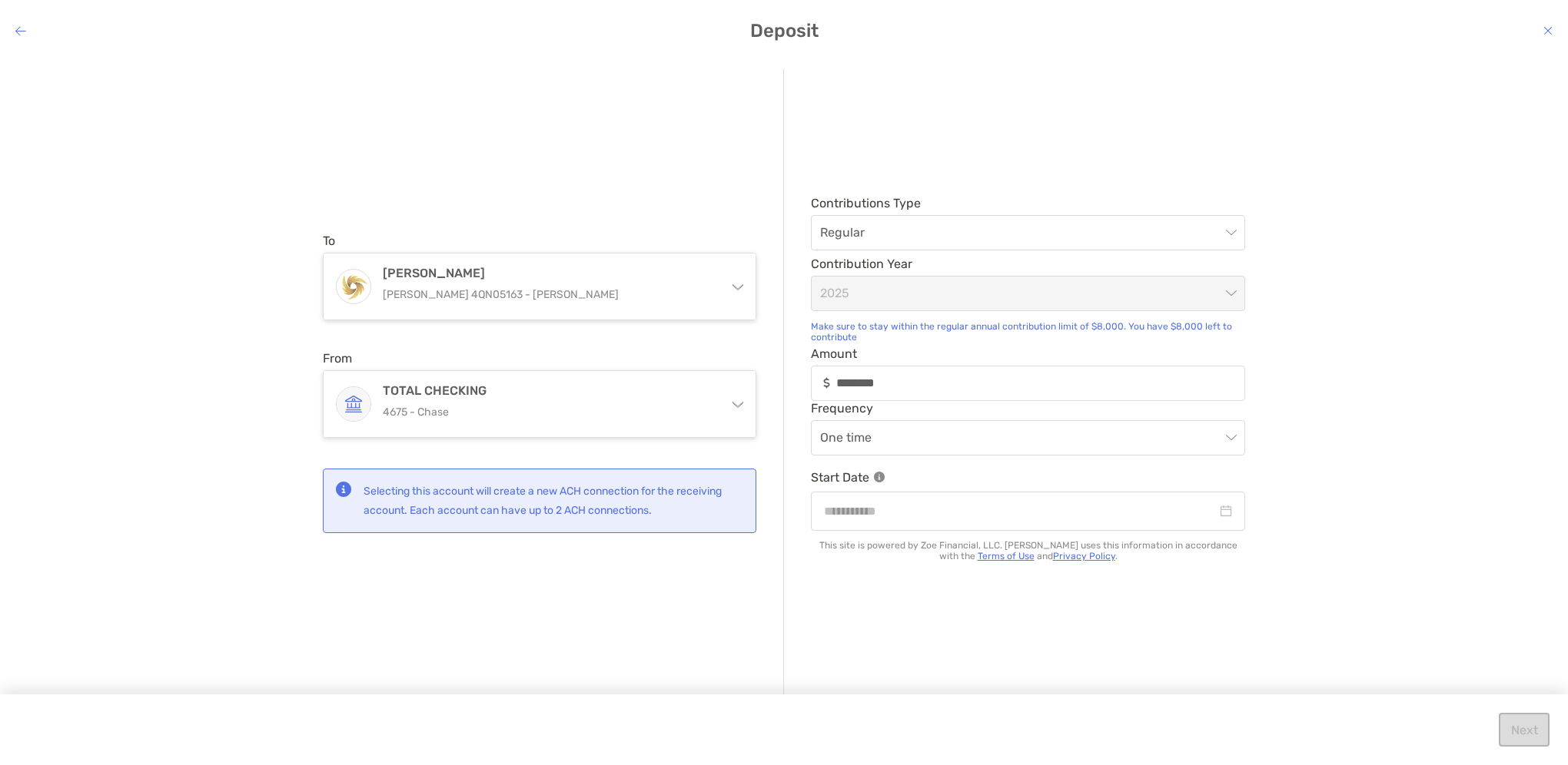
click at [1417, 698] on div "Next" at bounding box center [784, 730] width 1568 height 71
click at [1485, 723] on div "Next" at bounding box center [784, 730] width 1568 height 71
click at [1232, 513] on div "modal" at bounding box center [1028, 512] width 435 height 40
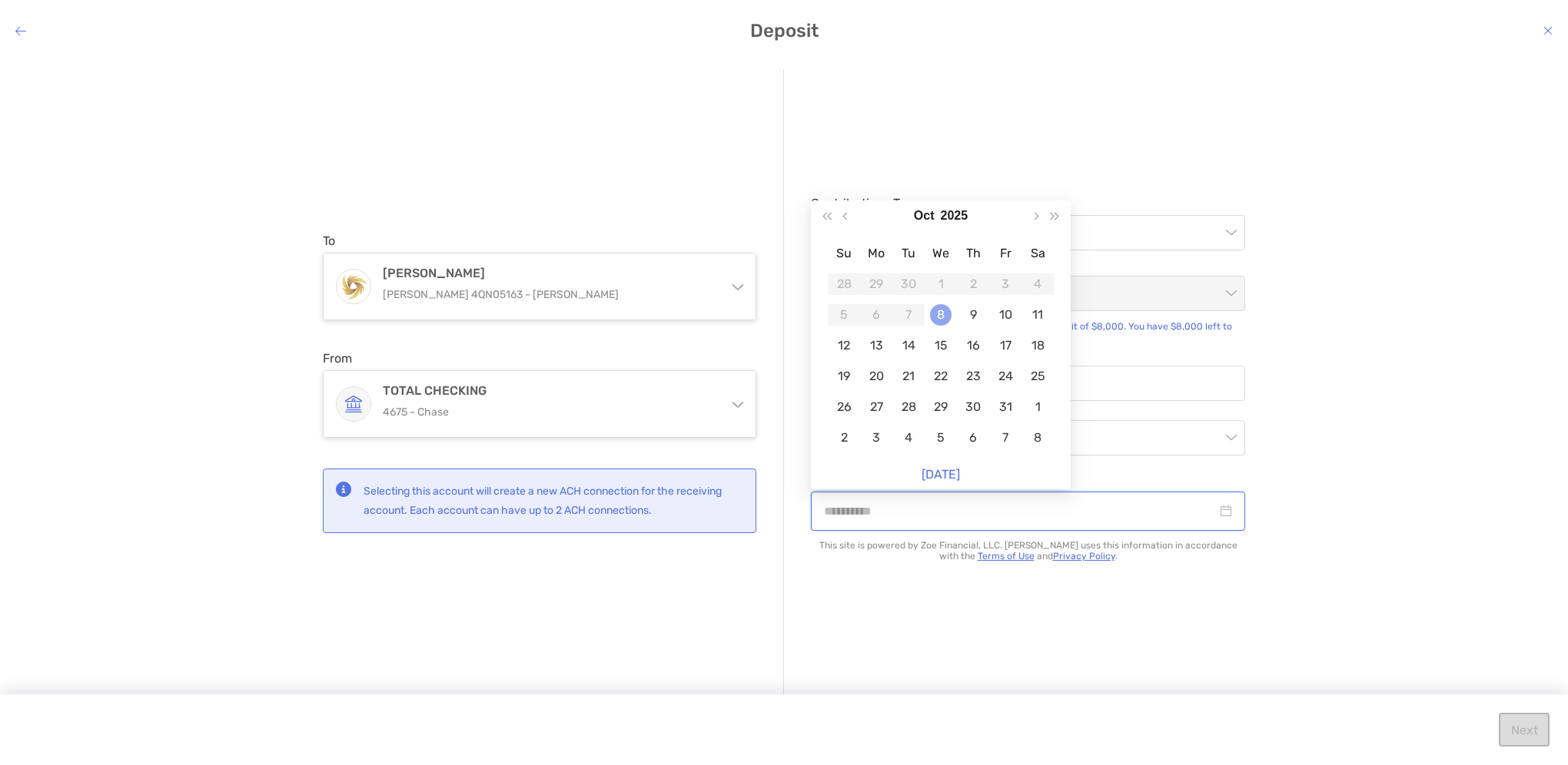
type input "**********"
click at [941, 312] on div "8" at bounding box center [940, 315] width 22 height 22
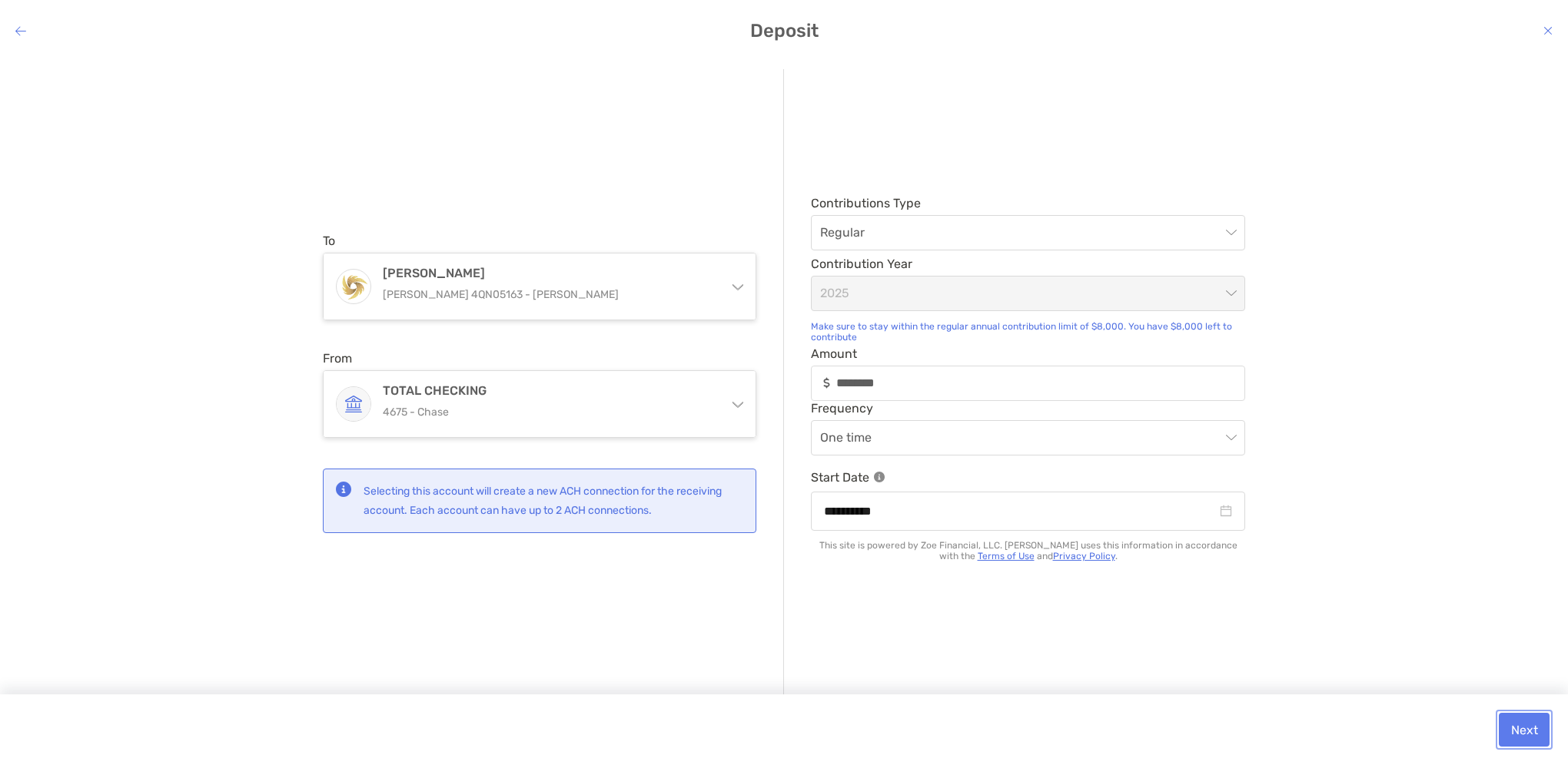
click at [1530, 728] on button "Next" at bounding box center [1524, 730] width 50 height 34
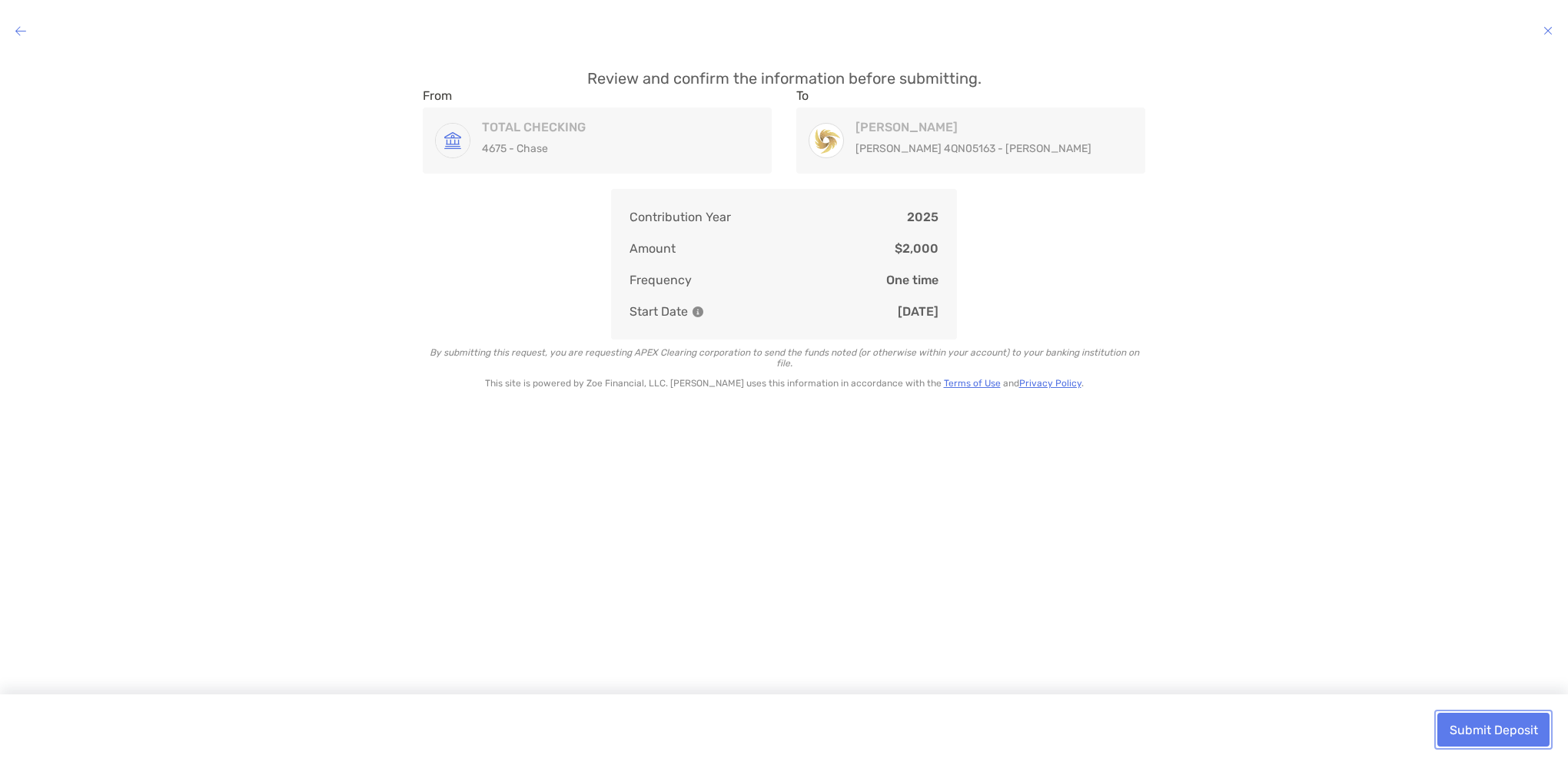
click at [1484, 732] on button "Submit Deposit" at bounding box center [1493, 730] width 112 height 34
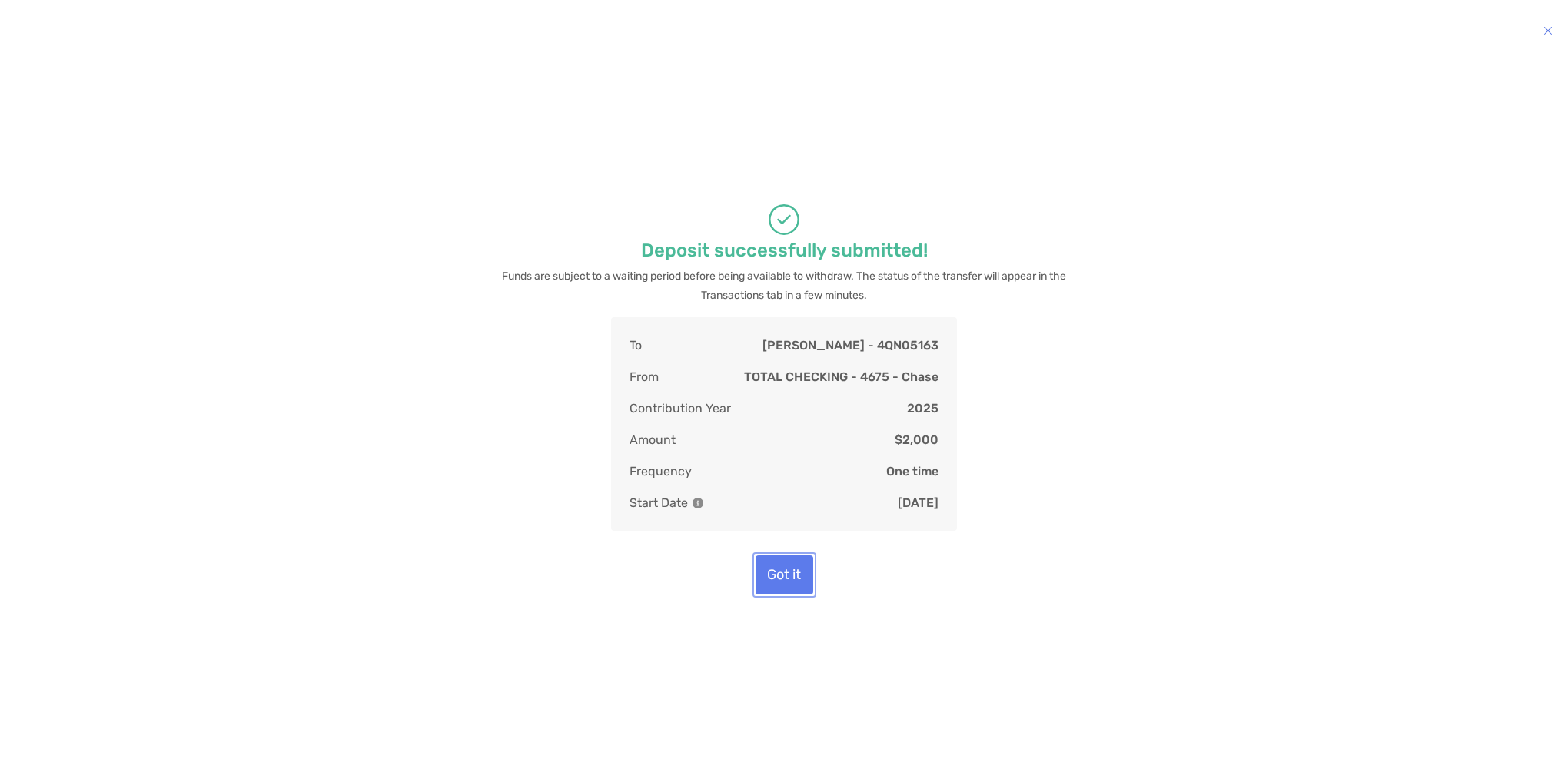
click at [783, 573] on button "Got it" at bounding box center [784, 576] width 57 height 40
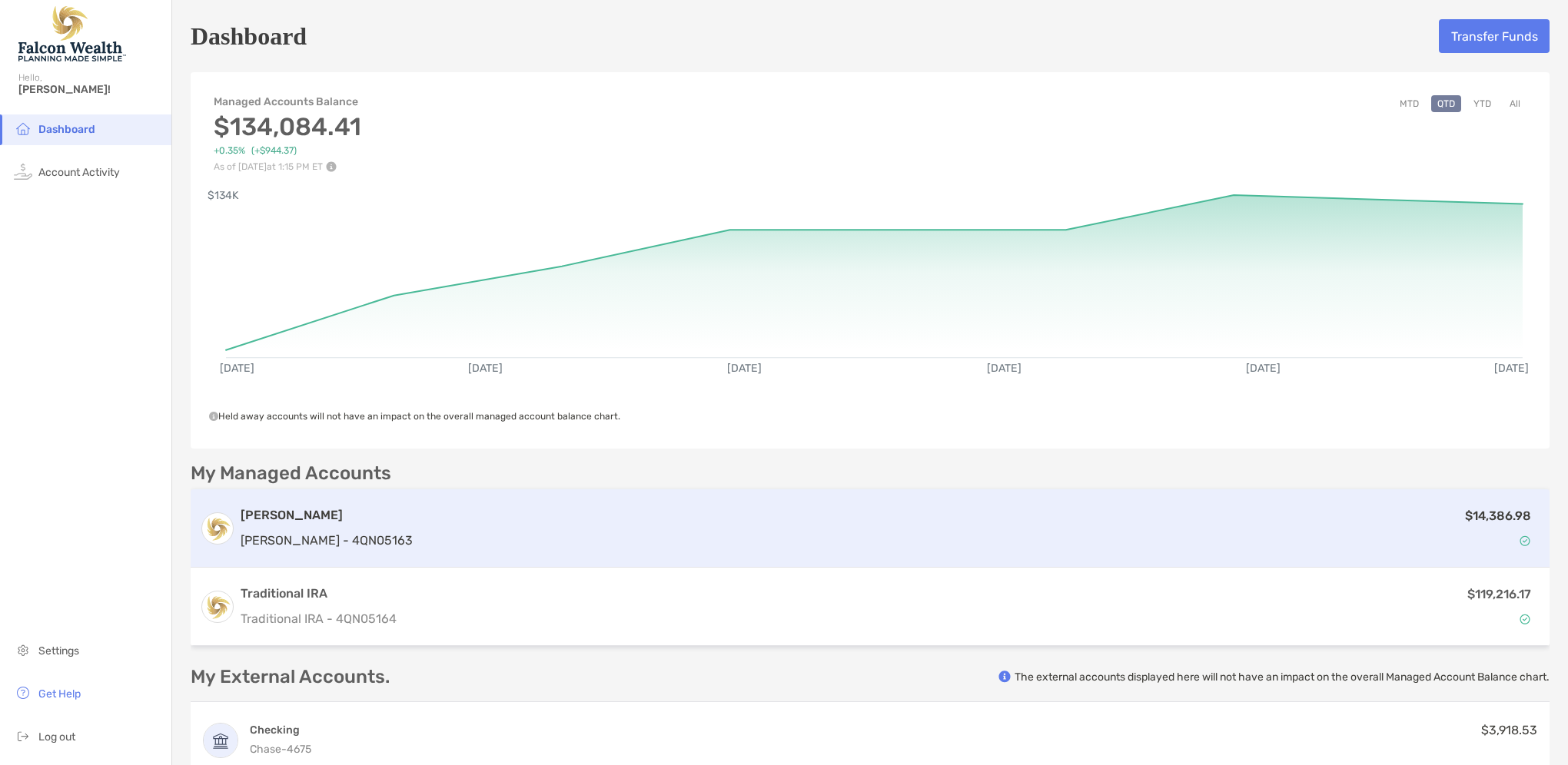
click at [337, 538] on p "Roth IRA - 4QN05163" at bounding box center [327, 540] width 172 height 19
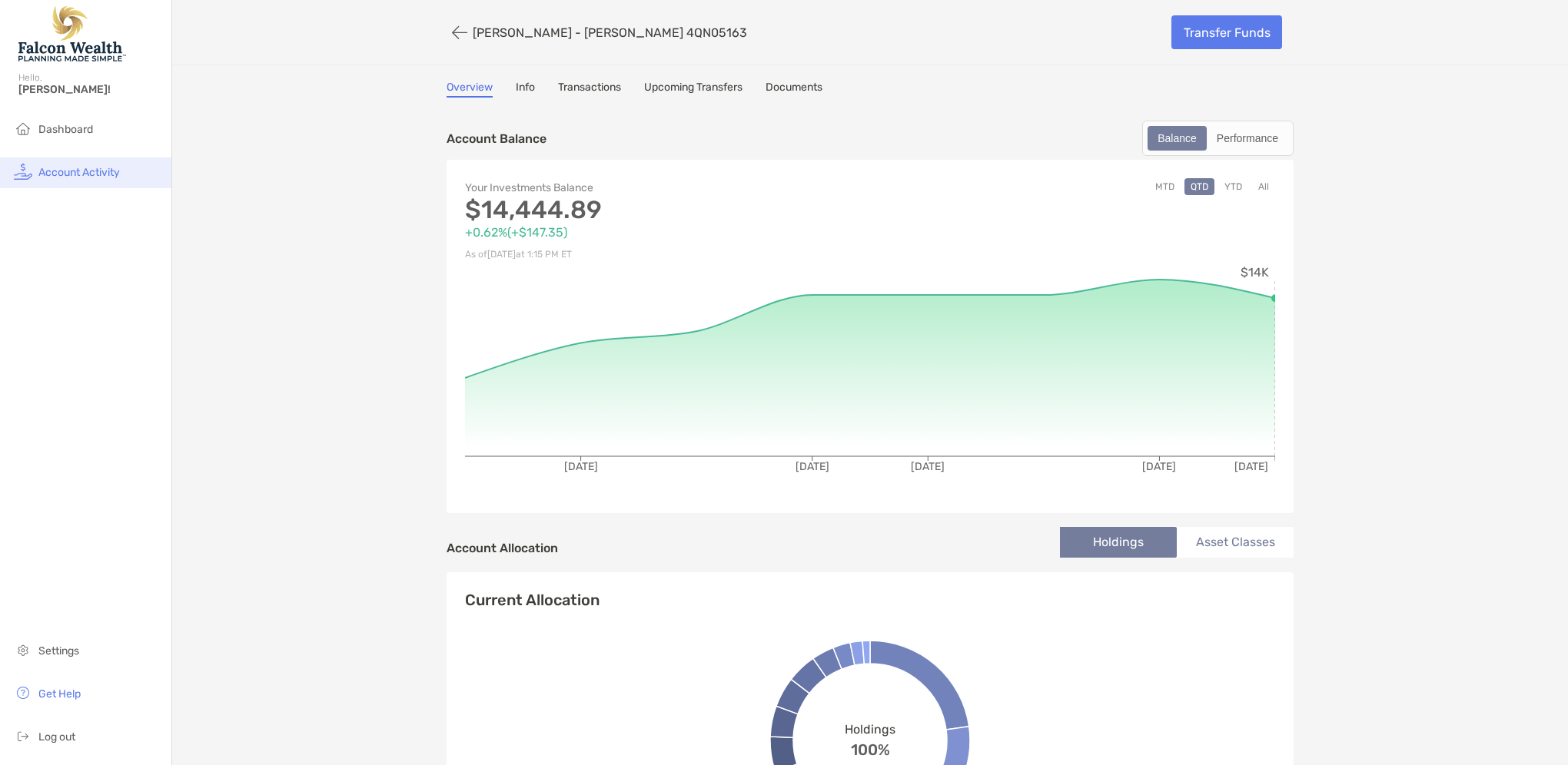
click at [103, 169] on span "Account Activity" at bounding box center [79, 172] width 82 height 13
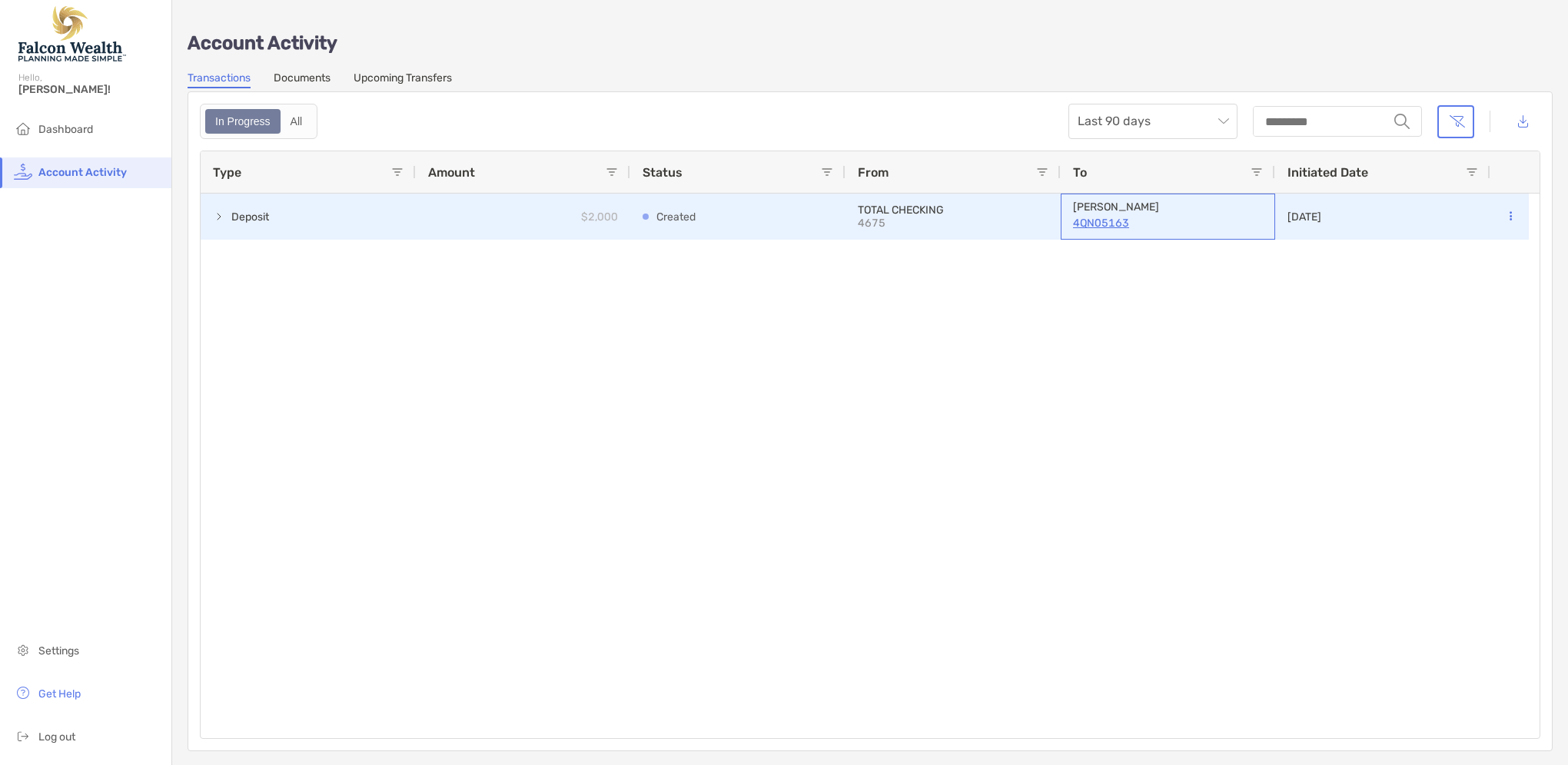
click at [1102, 221] on p "4QN05163" at bounding box center [1167, 223] width 189 height 19
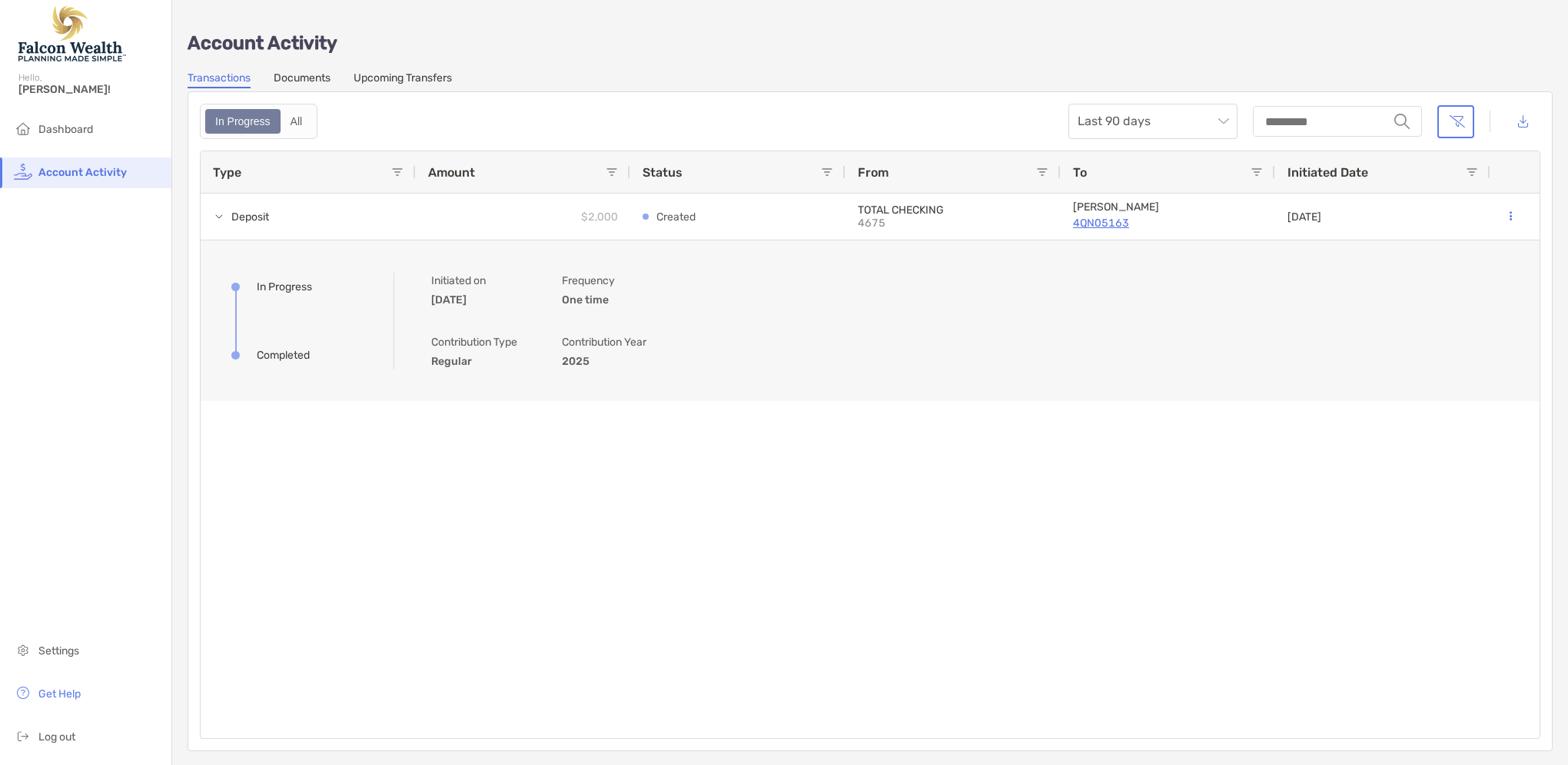
click at [958, 383] on div "In Progress Completed Created Initiated on 10/08/2025 Frequency One time Contri…" at bounding box center [869, 321] width 1339 height 163
